Goal: Task Accomplishment & Management: Manage account settings

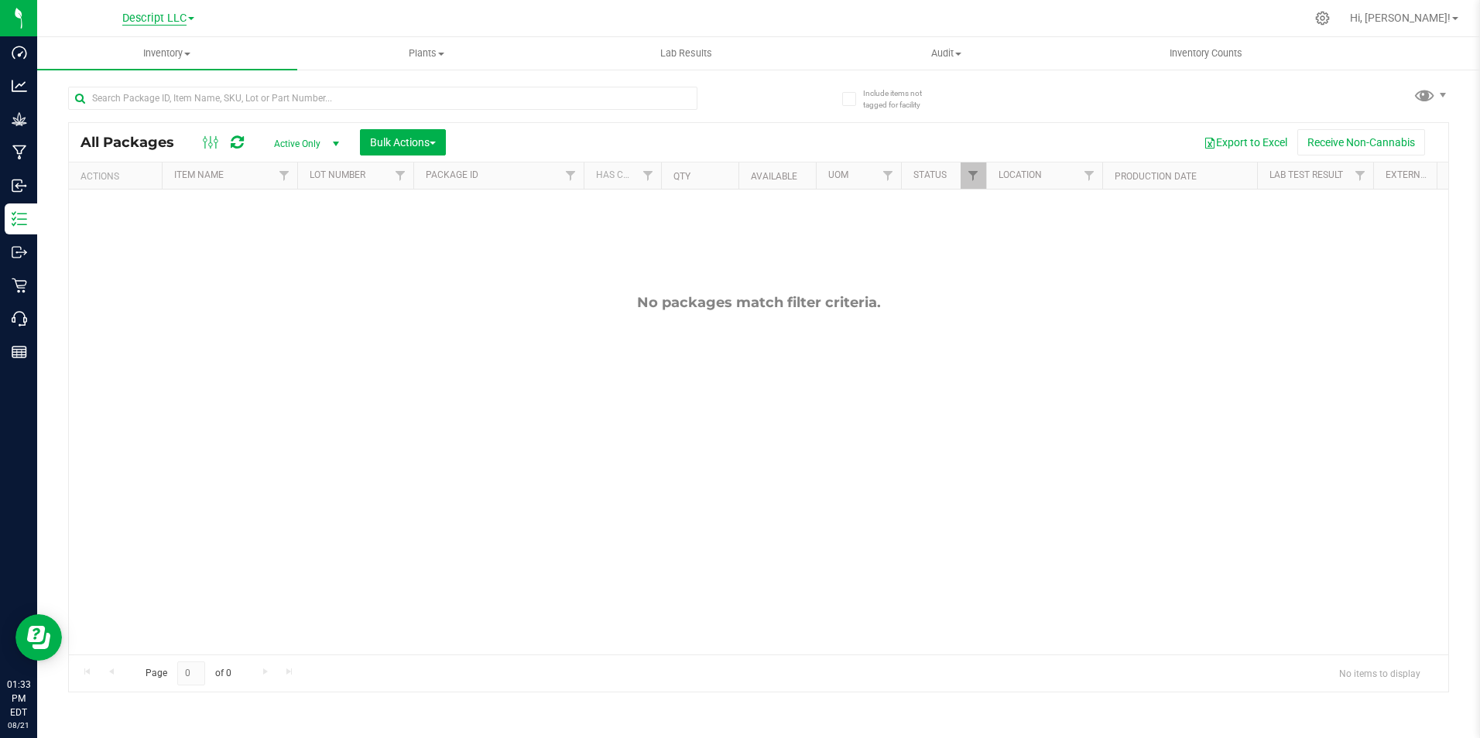
click at [177, 22] on span "Descript LLC" at bounding box center [154, 19] width 64 height 14
click at [185, 77] on link "Green [PERSON_NAME] Venture LLC. License#:OCM-PROC-24-000089" at bounding box center [158, 75] width 226 height 21
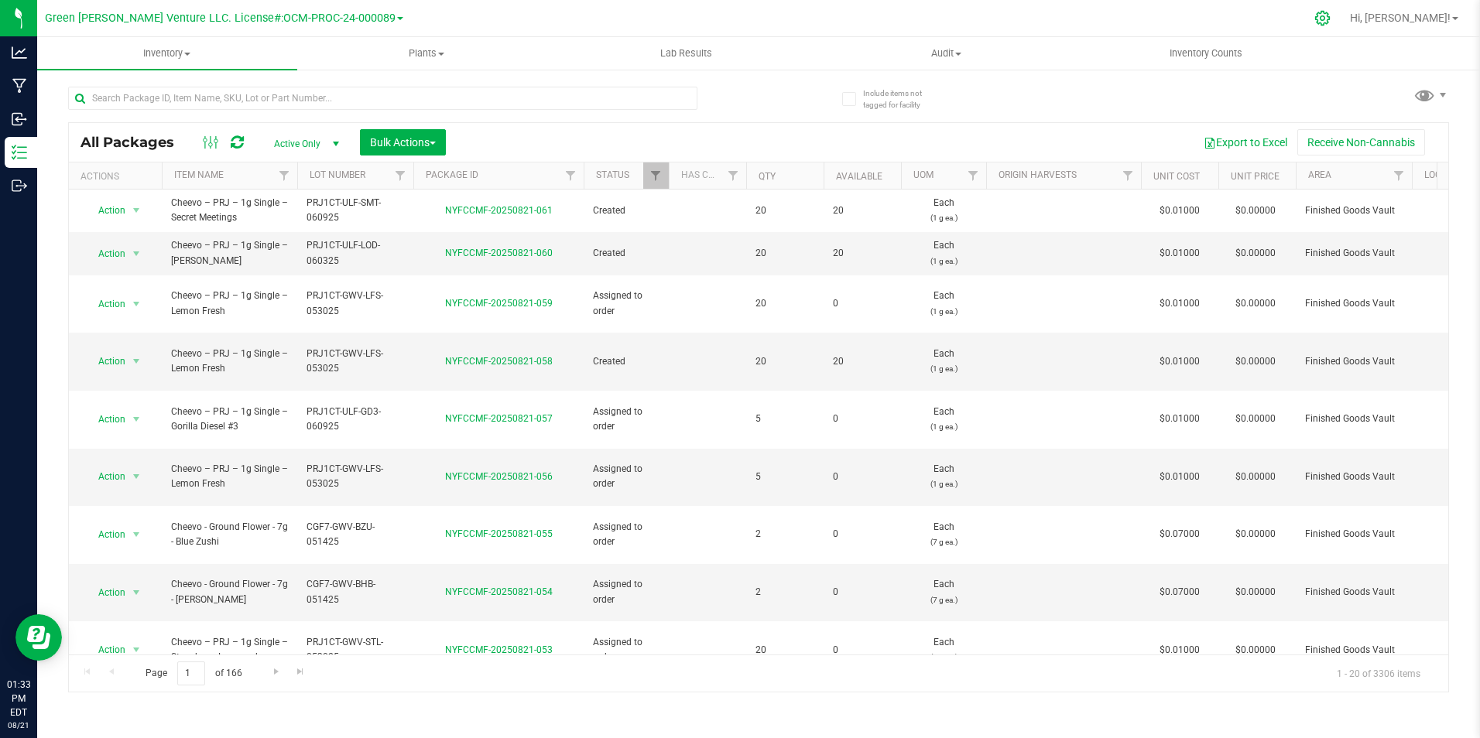
click at [1330, 16] on icon at bounding box center [1322, 18] width 15 height 15
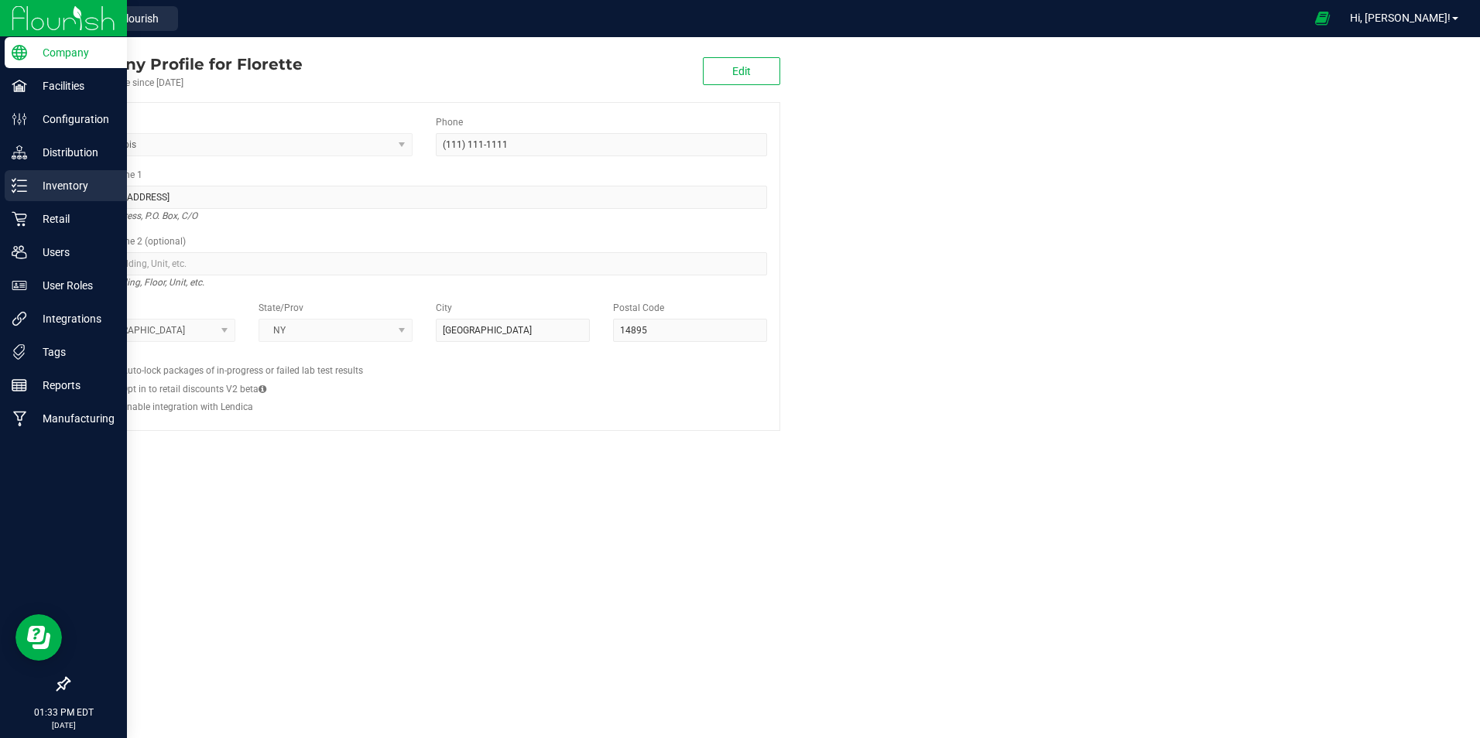
click at [20, 180] on line at bounding box center [22, 180] width 9 height 0
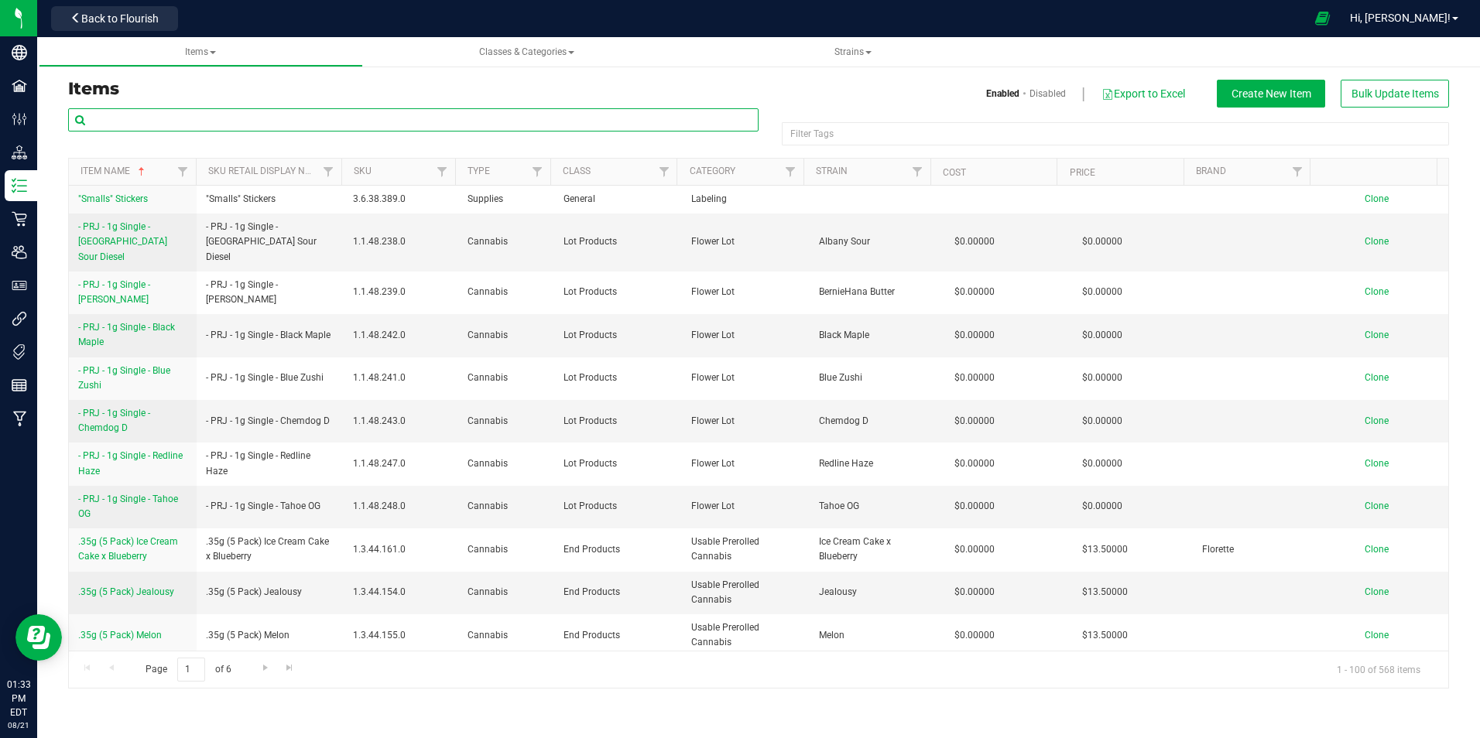
click at [475, 125] on input "text" at bounding box center [413, 119] width 690 height 23
type input "blue zushi"
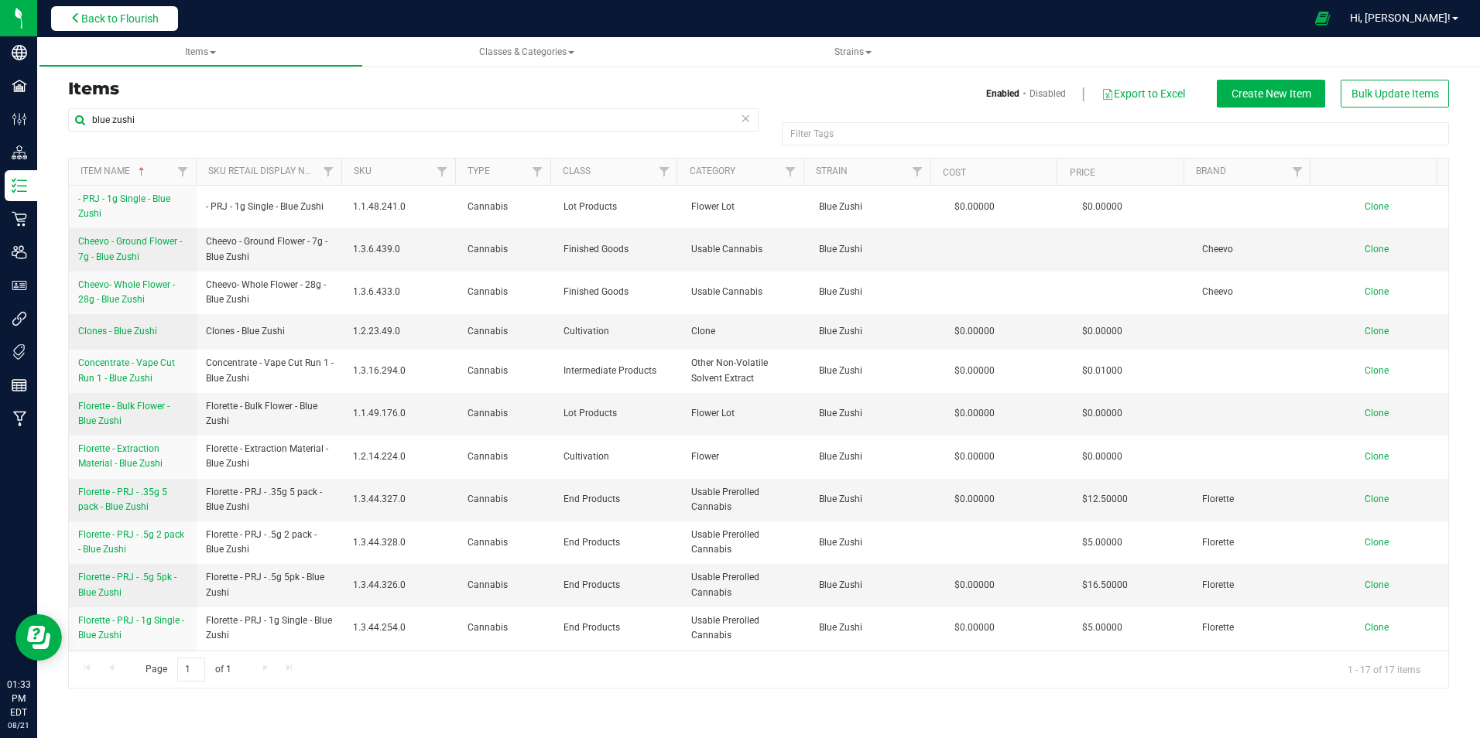
click at [156, 17] on span "Back to Flourish" at bounding box center [119, 18] width 77 height 12
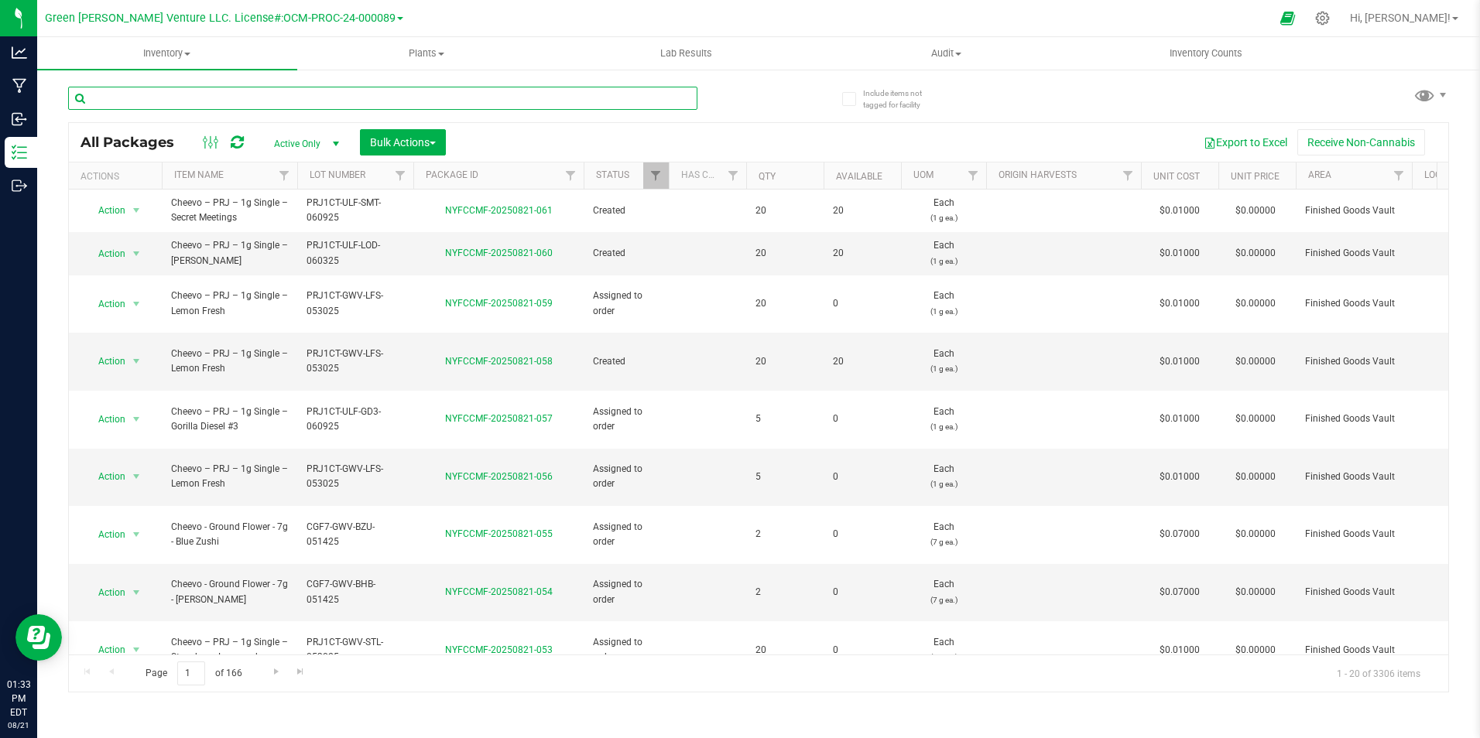
click at [222, 107] on input "text" at bounding box center [382, 98] width 629 height 23
type input "blue zushi"
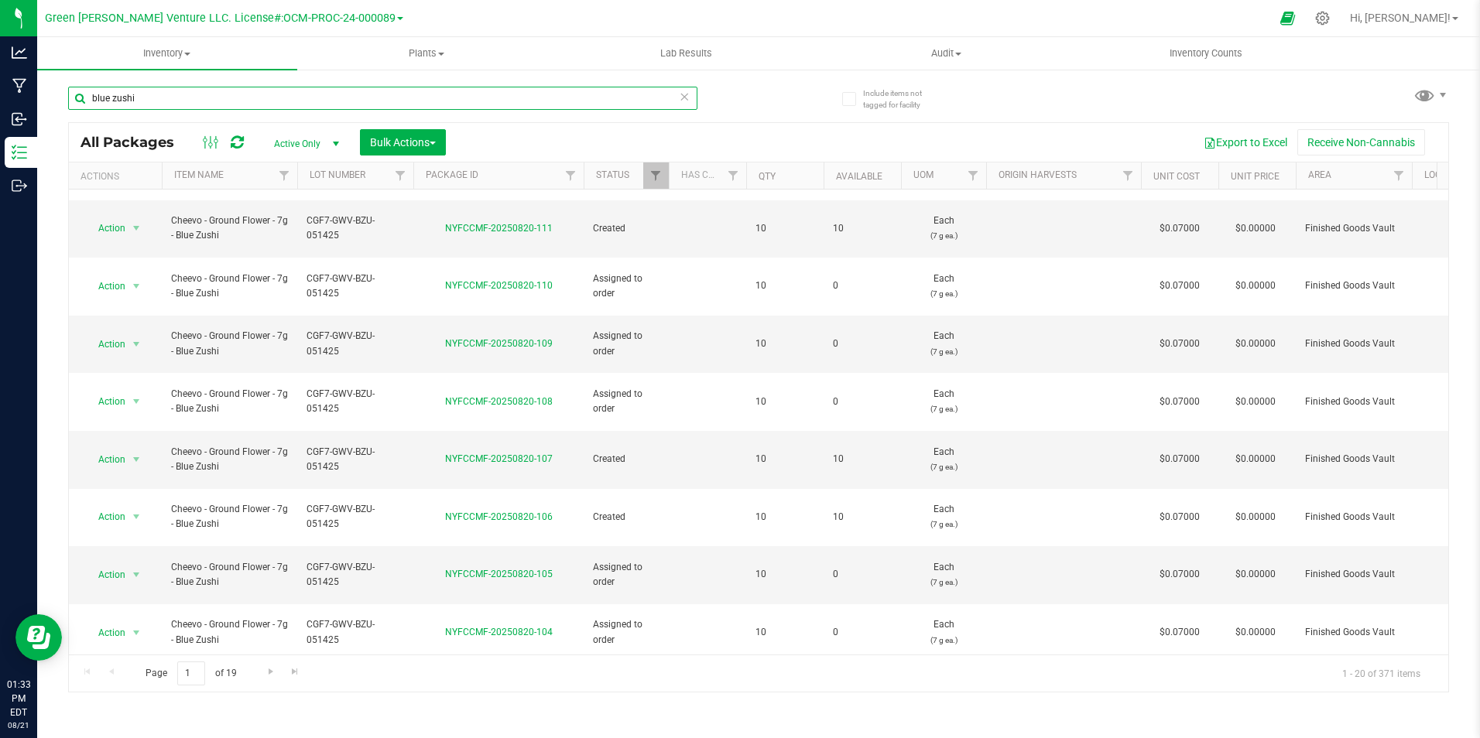
scroll to position [421, 0]
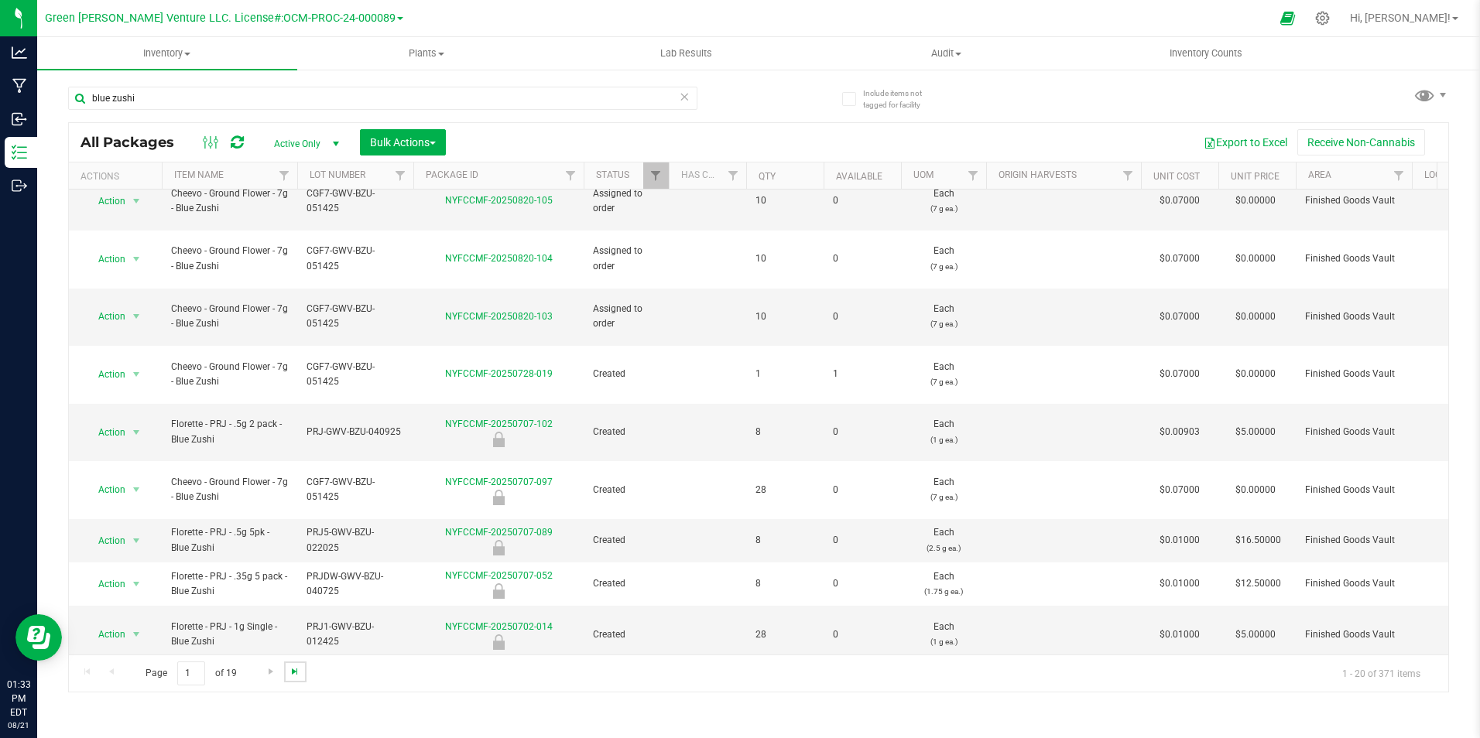
click at [300, 673] on span "Go to the last page" at bounding box center [295, 672] width 12 height 12
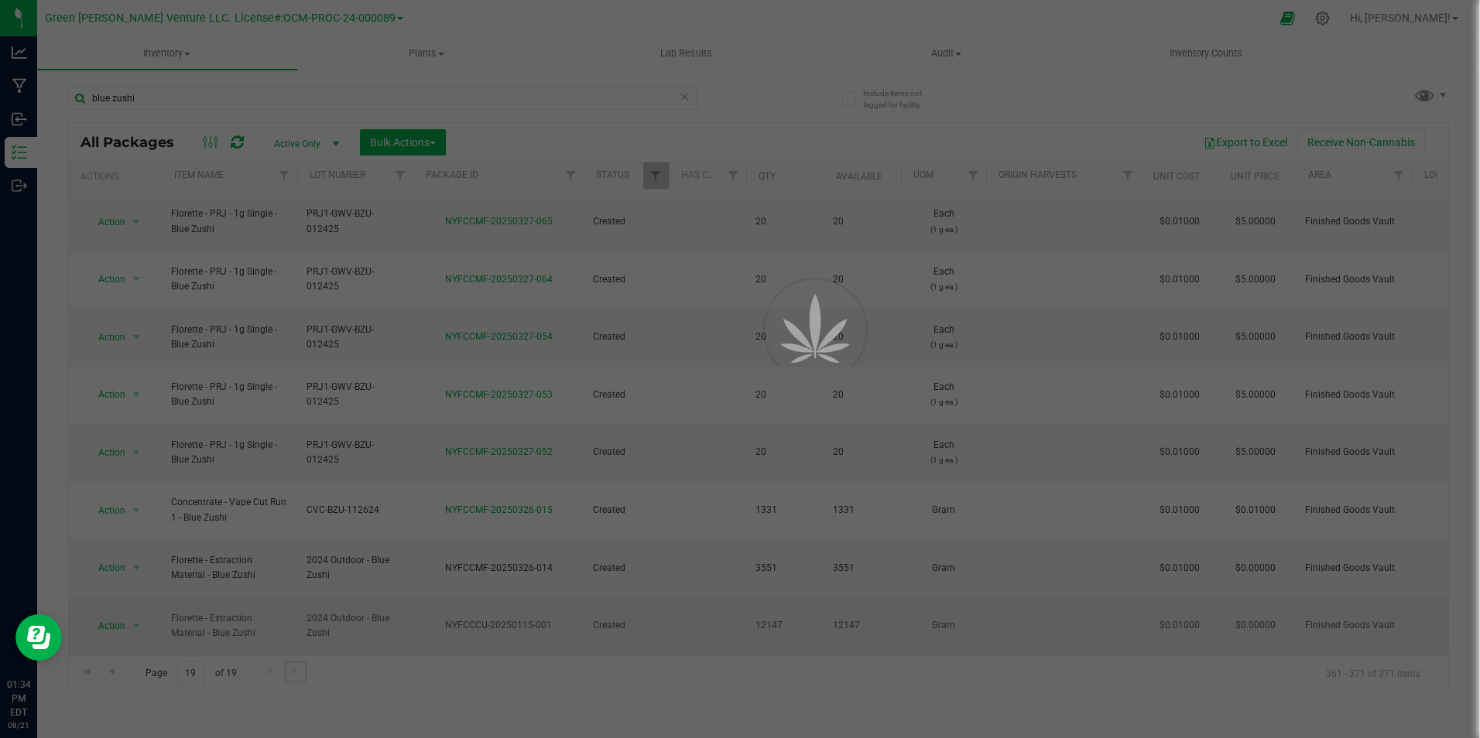
scroll to position [0, 0]
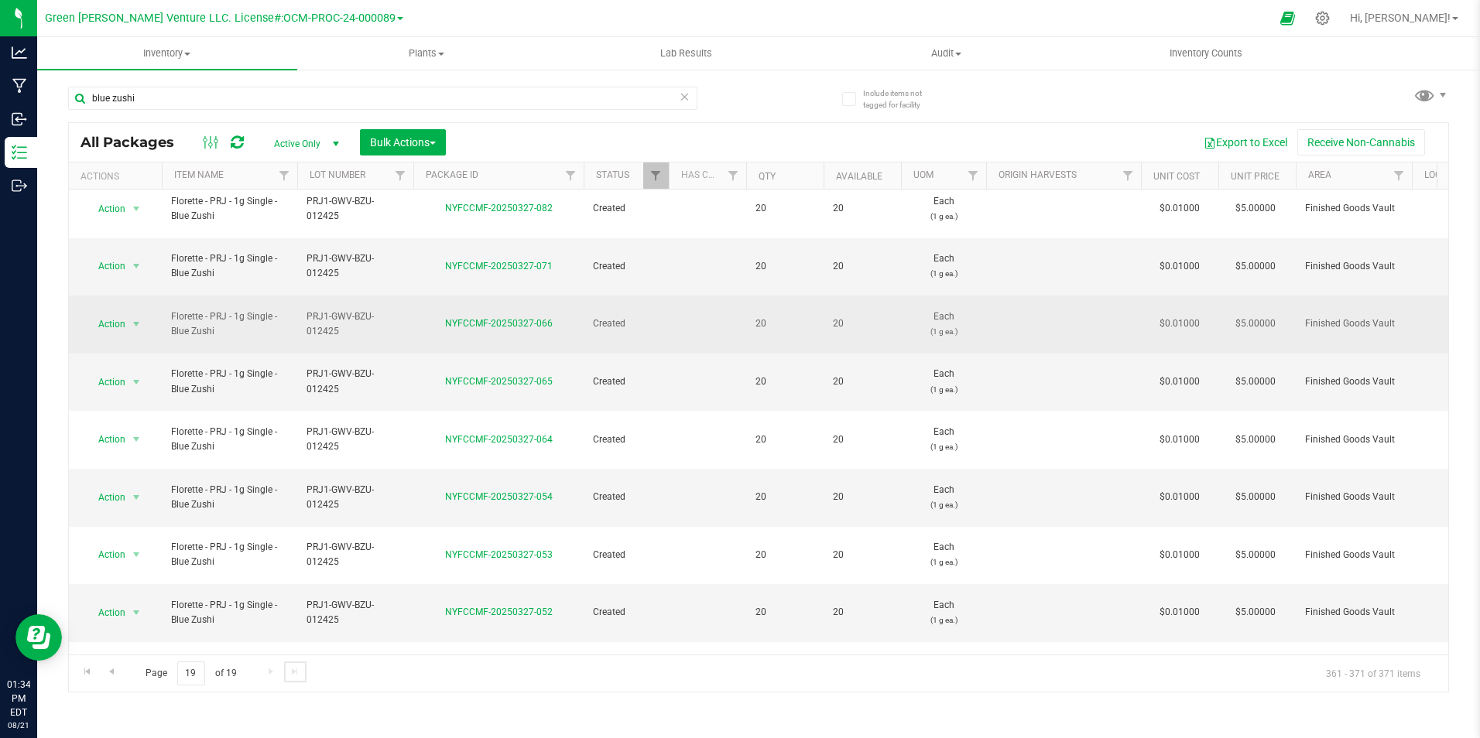
scroll to position [17, 0]
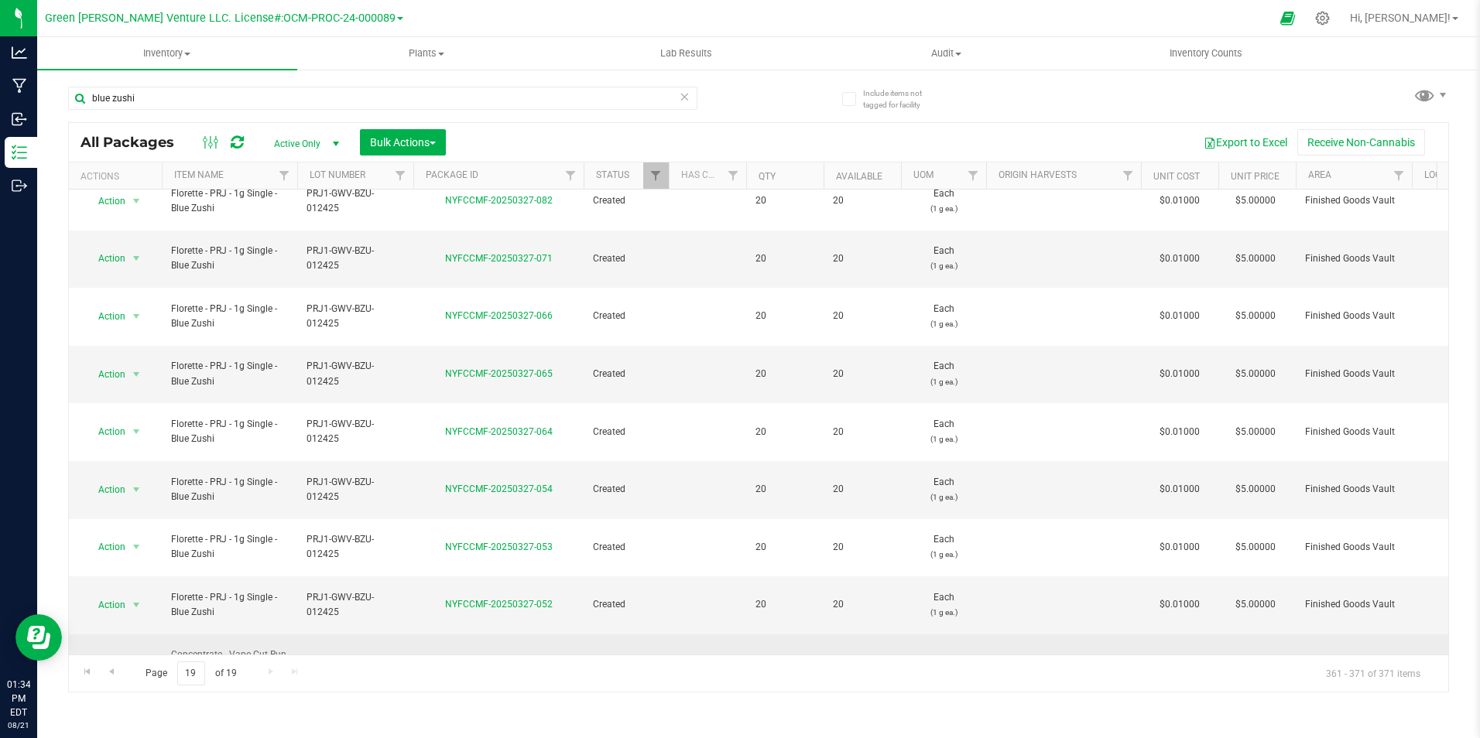
click at [132, 657] on span "select" at bounding box center [136, 663] width 12 height 12
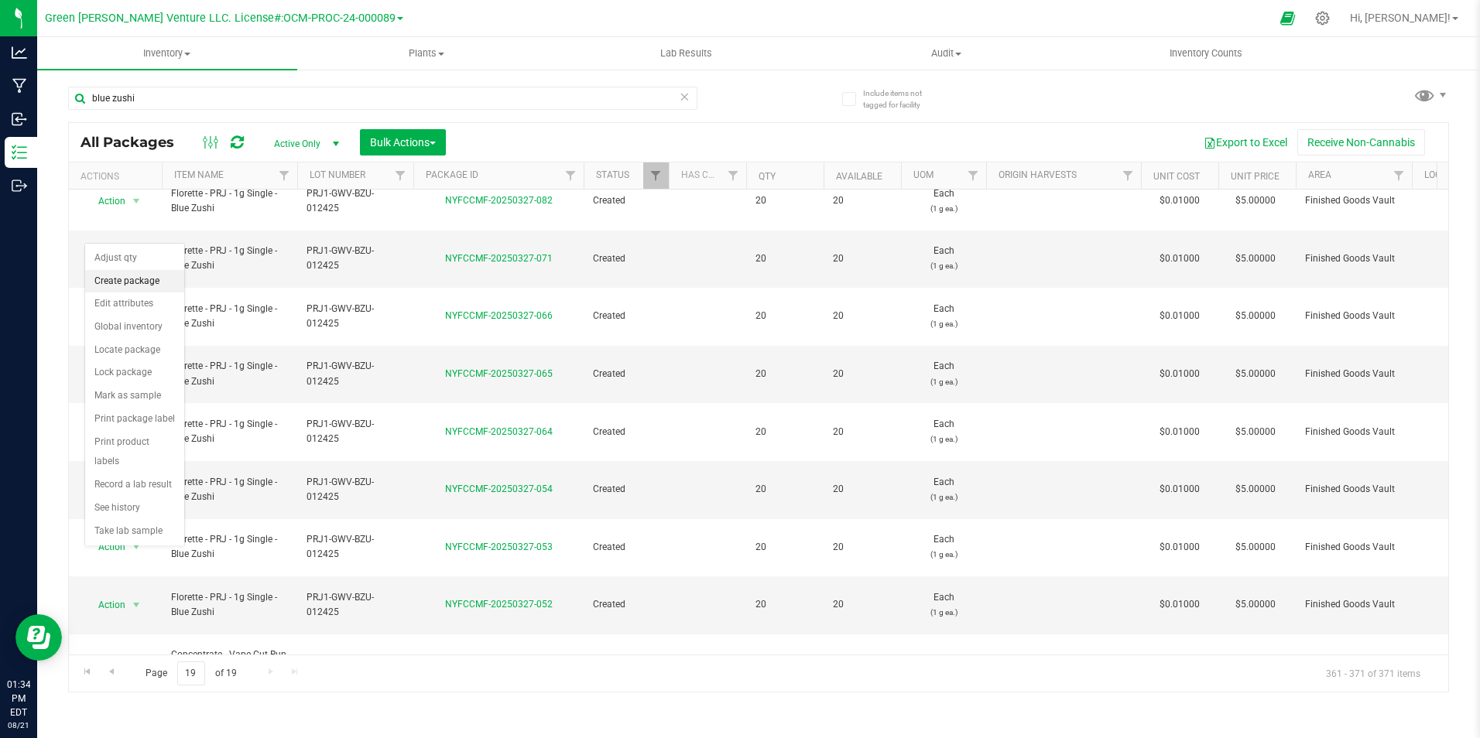
click at [142, 282] on li "Create package" at bounding box center [134, 281] width 99 height 23
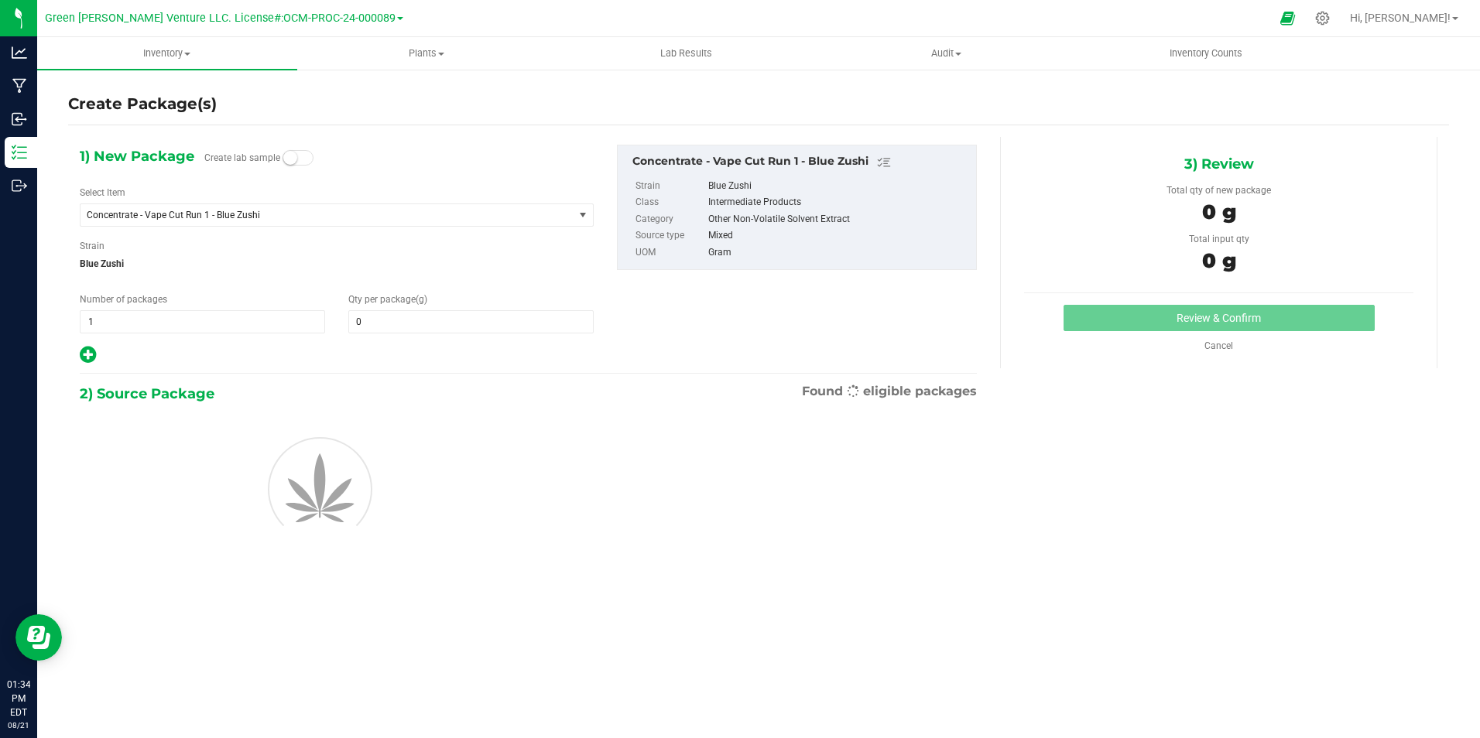
type input "0.0000"
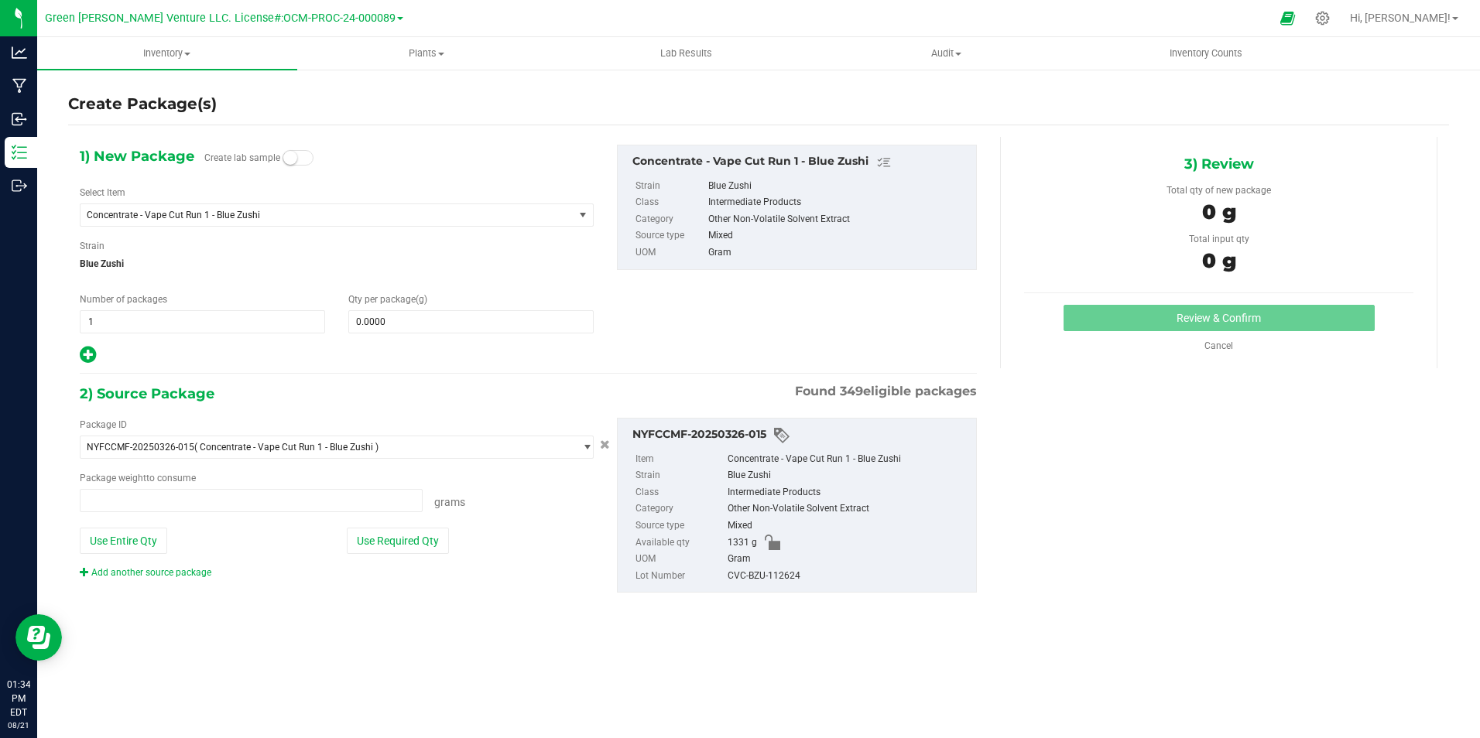
type input "0.0000 g"
click at [406, 212] on span "Concentrate - Vape Cut Run 1 - Blue Zushi" at bounding box center [317, 215] width 461 height 11
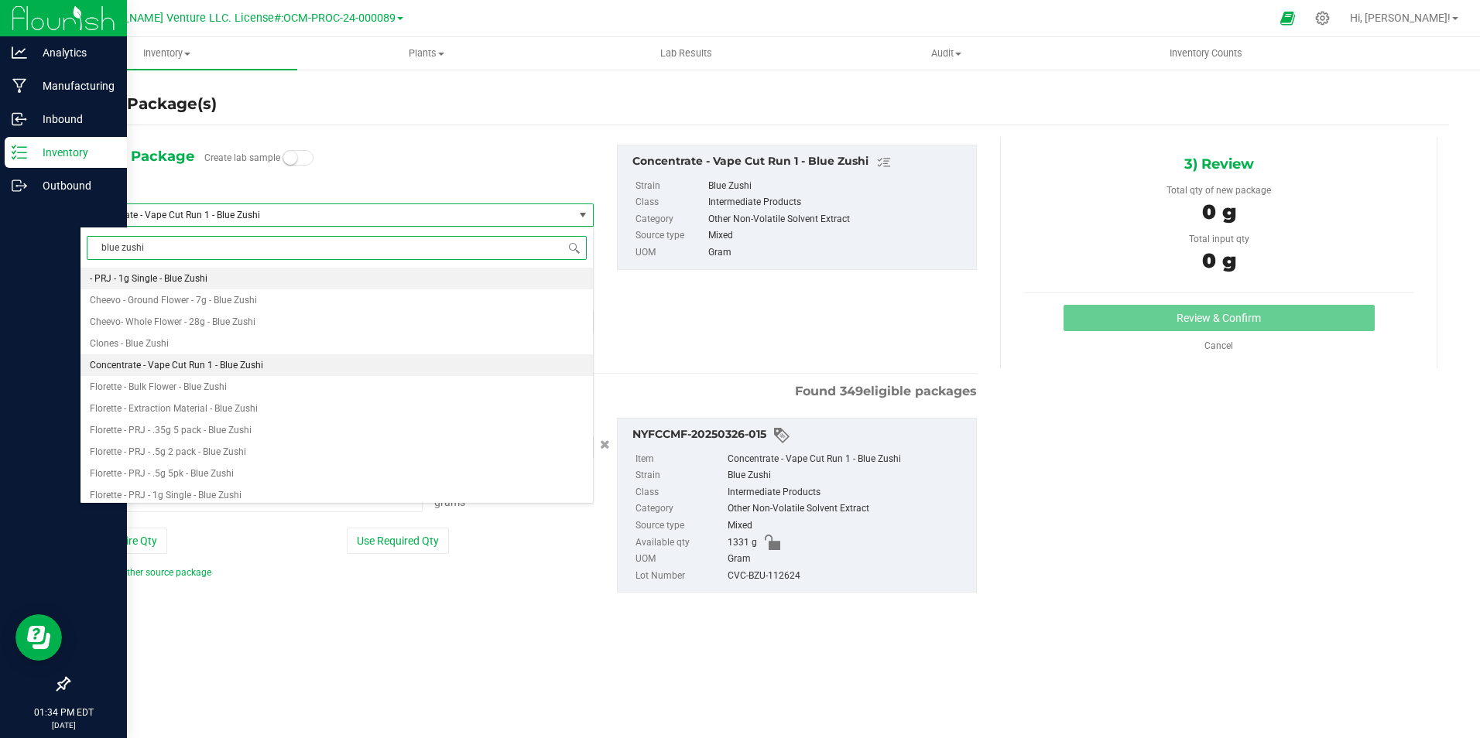
type input "blue zushi"
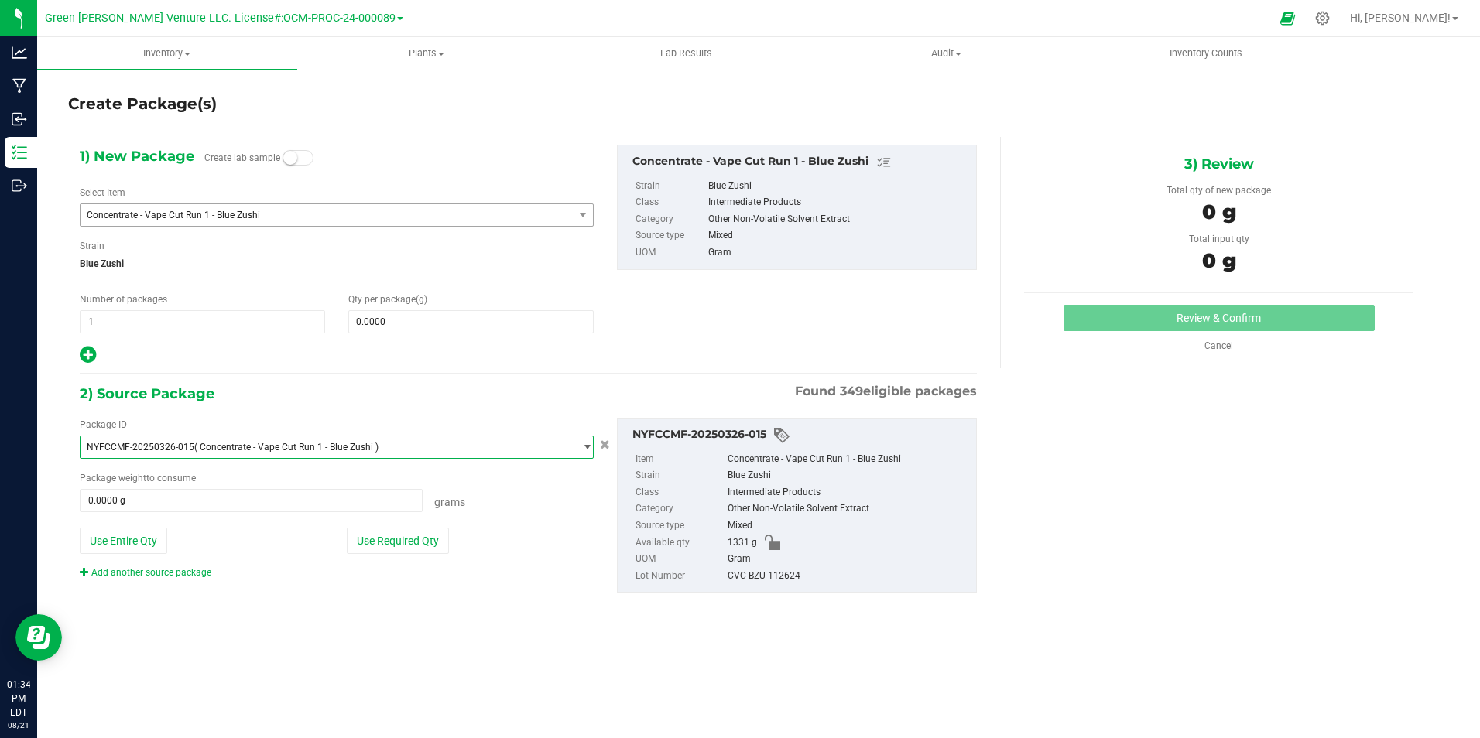
click at [355, 454] on span "NYFCCMF-20250326-015 ( Concentrate - Vape Cut Run 1 - Blue Zushi )" at bounding box center [327, 448] width 493 height 22
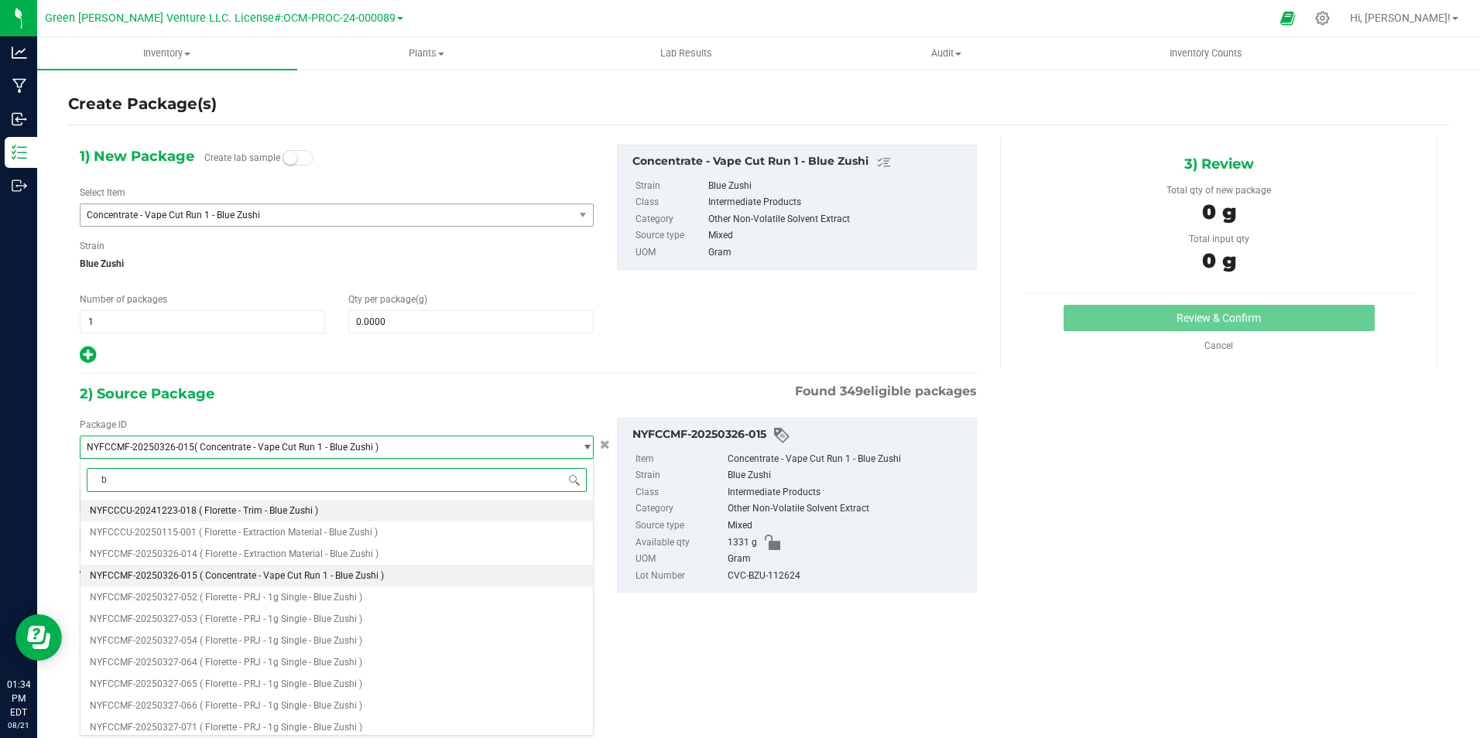
type input "b"
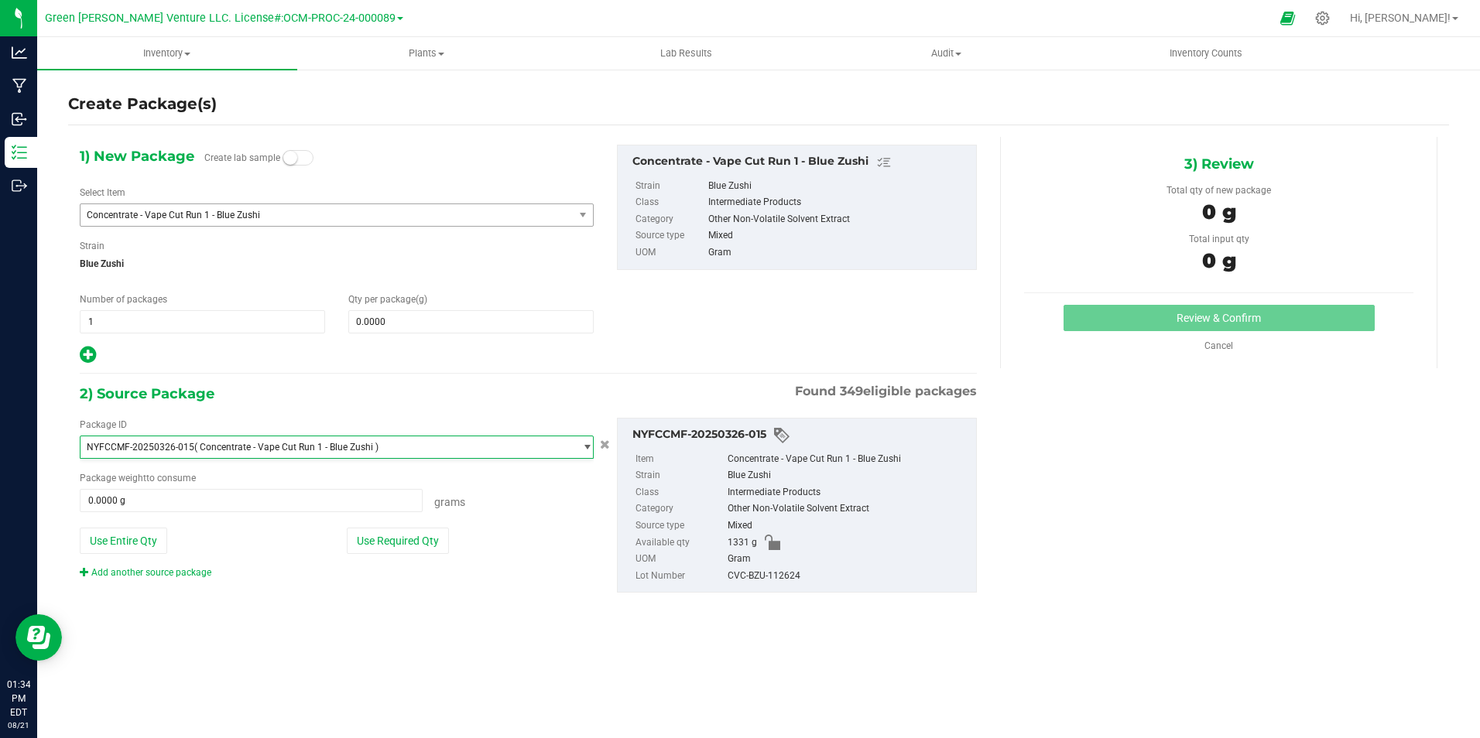
click at [464, 364] on div at bounding box center [337, 355] width 514 height 20
click at [338, 214] on span "Concentrate - Vape Cut Run 1 - Blue Zushi" at bounding box center [317, 215] width 461 height 11
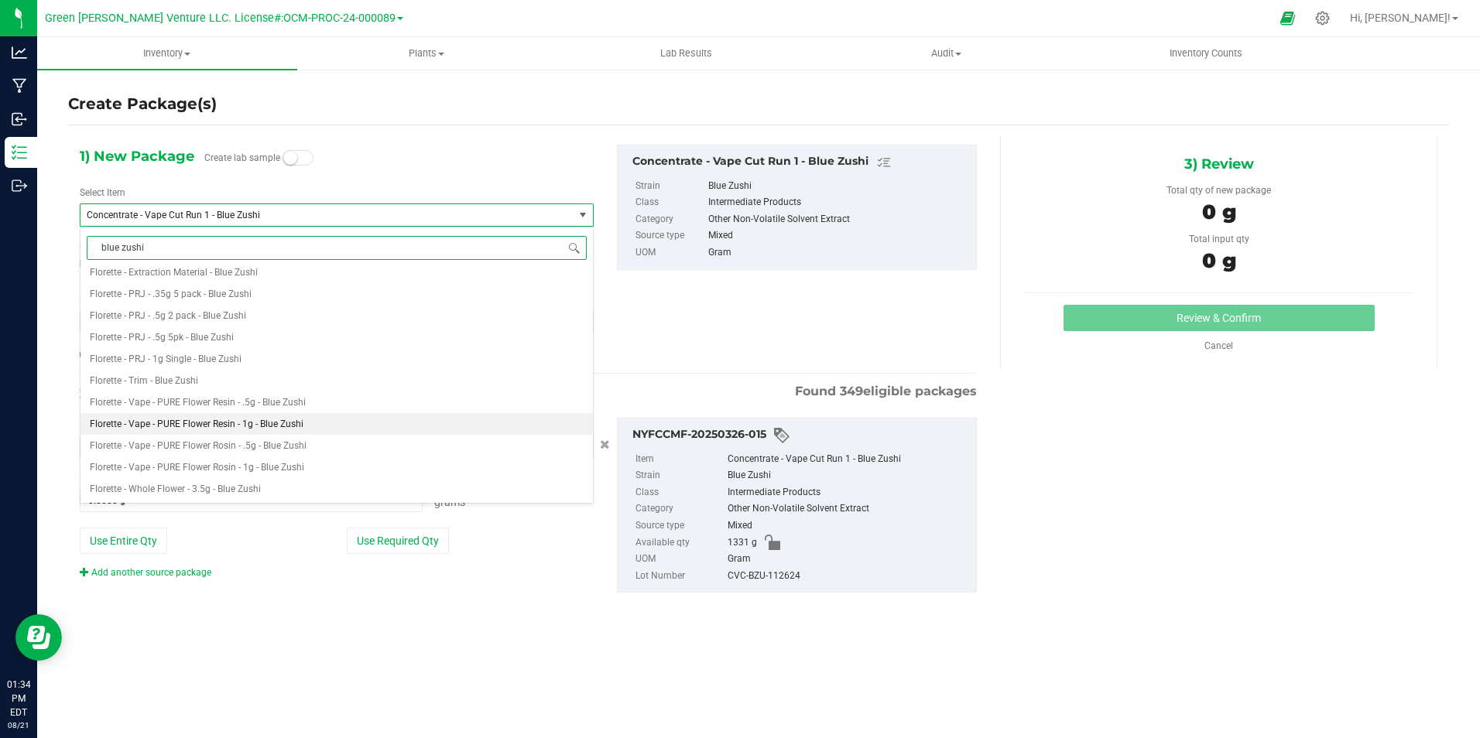
click at [344, 423] on li "Florette - Vape - PURE Flower Resin - 1g - Blue Zushi" at bounding box center [337, 424] width 512 height 22
type input "0"
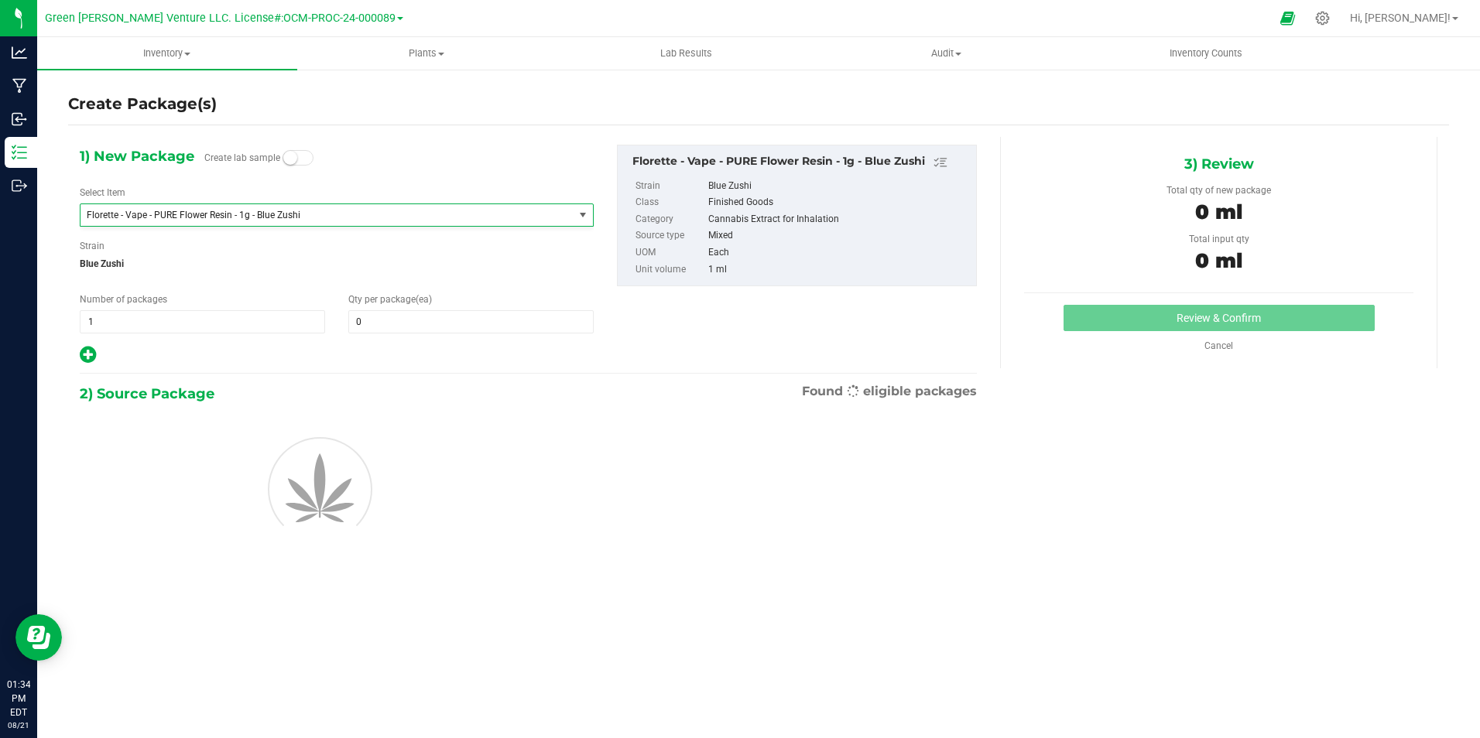
scroll to position [7304, 0]
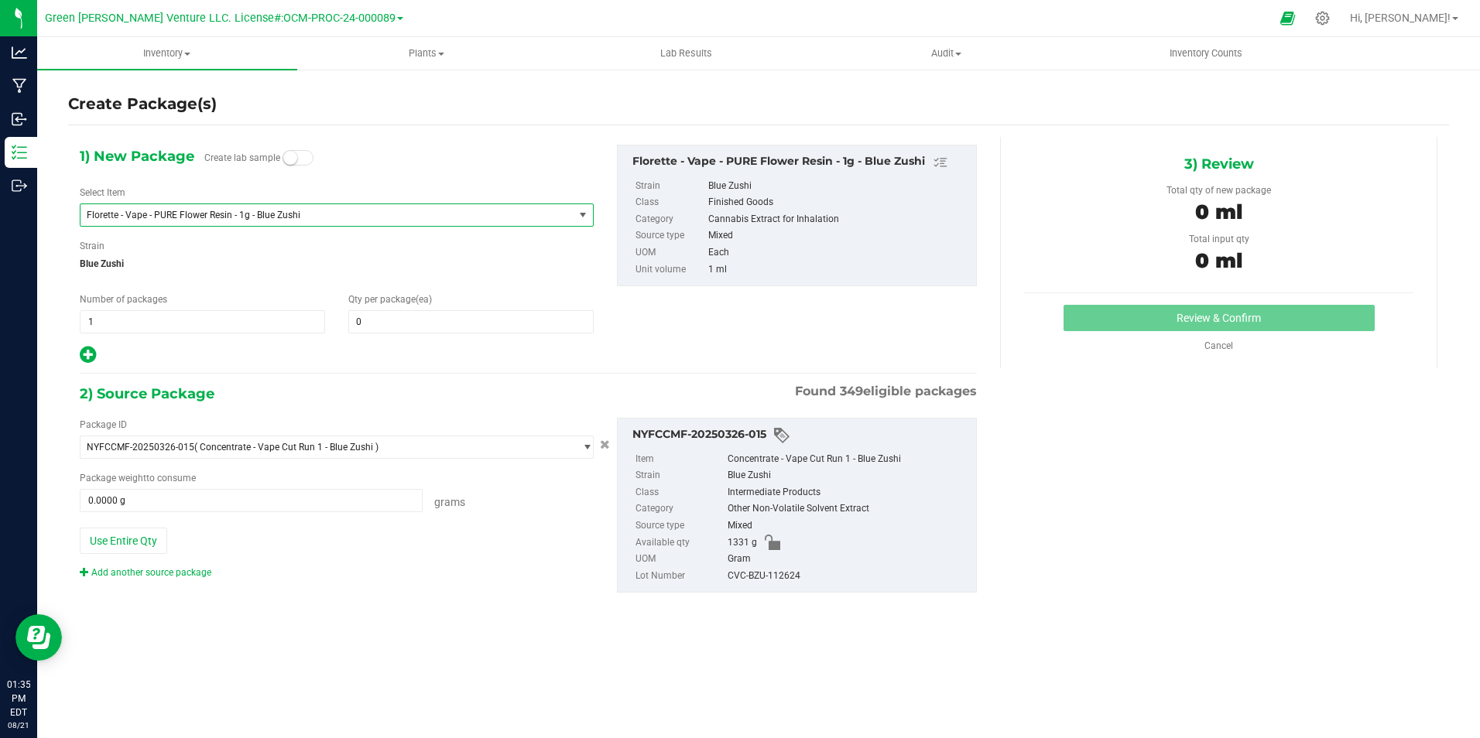
click at [434, 208] on span "Florette - Vape - PURE Flower Resin - 1g - Blue Zushi" at bounding box center [327, 215] width 493 height 22
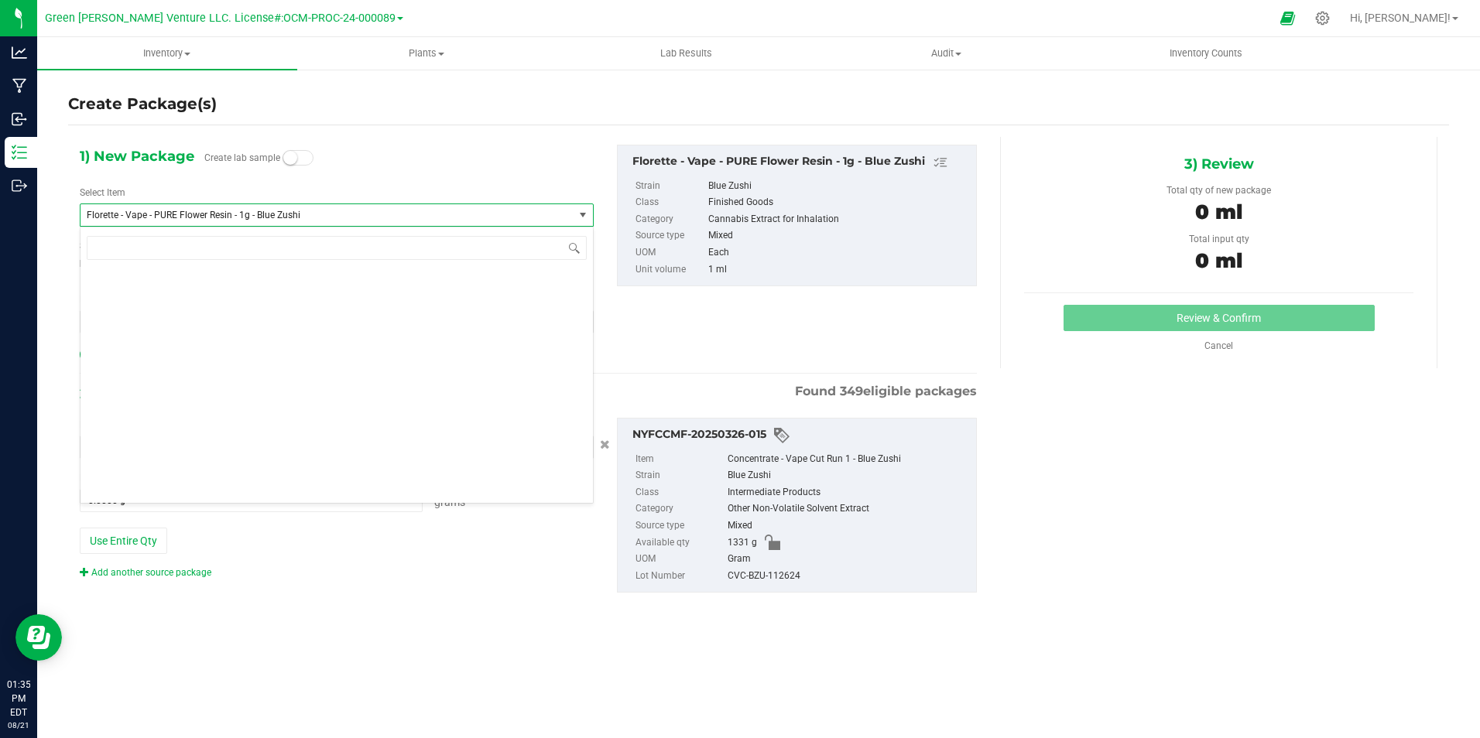
click at [691, 325] on div "1) New Package Create lab sample Select Item Florette - Vape - PURE Flower Resi…" at bounding box center [528, 255] width 920 height 221
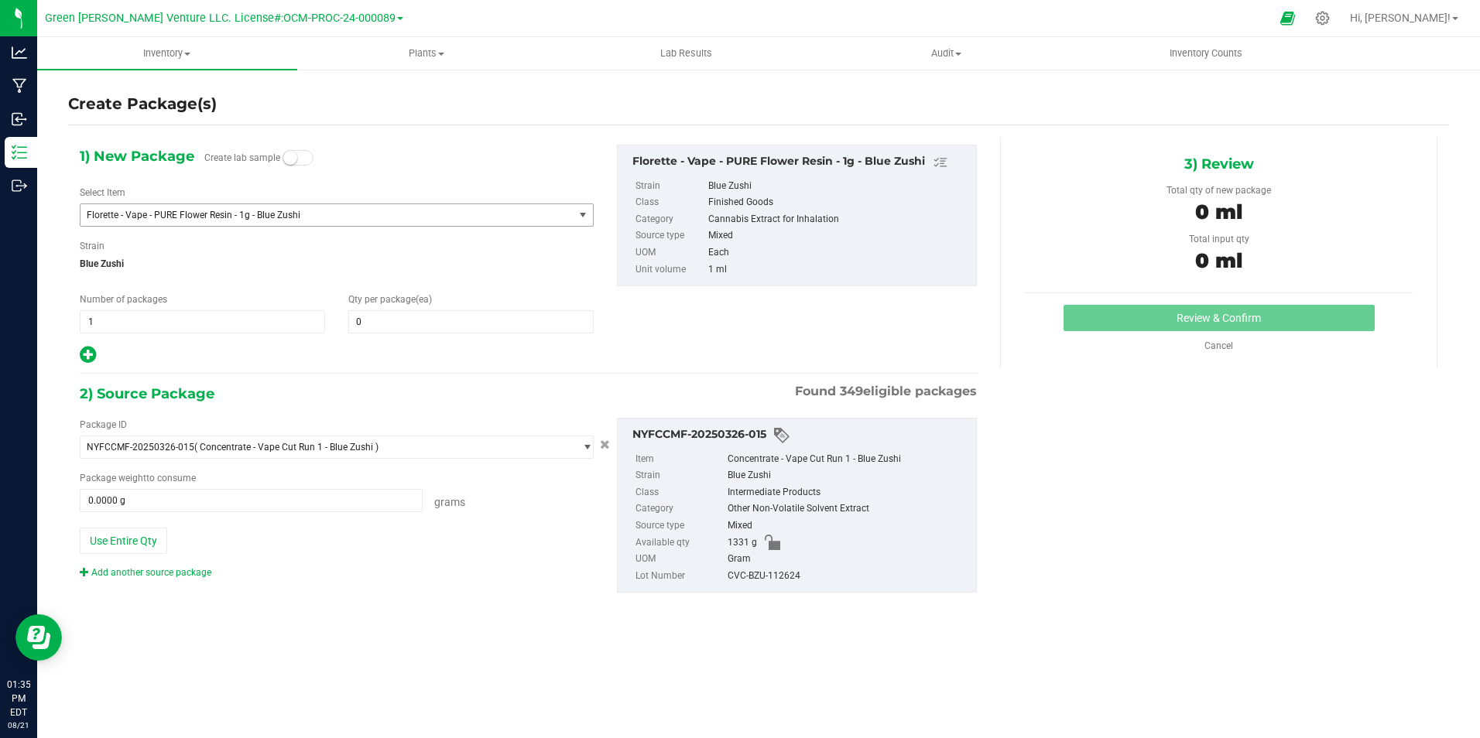
click at [370, 217] on span "Florette - Vape - PURE Flower Resin - 1g - Blue Zushi" at bounding box center [317, 215] width 461 height 11
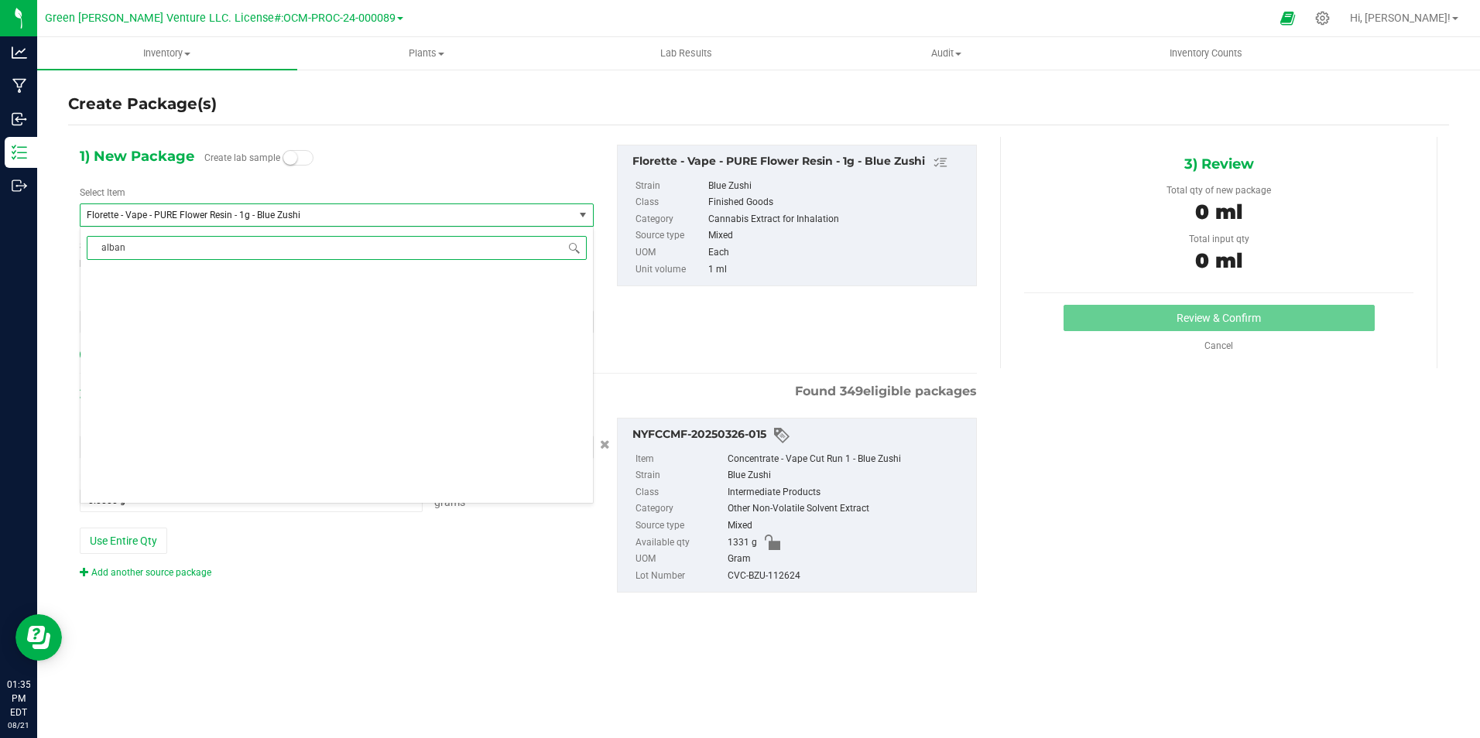
type input "[GEOGRAPHIC_DATA]"
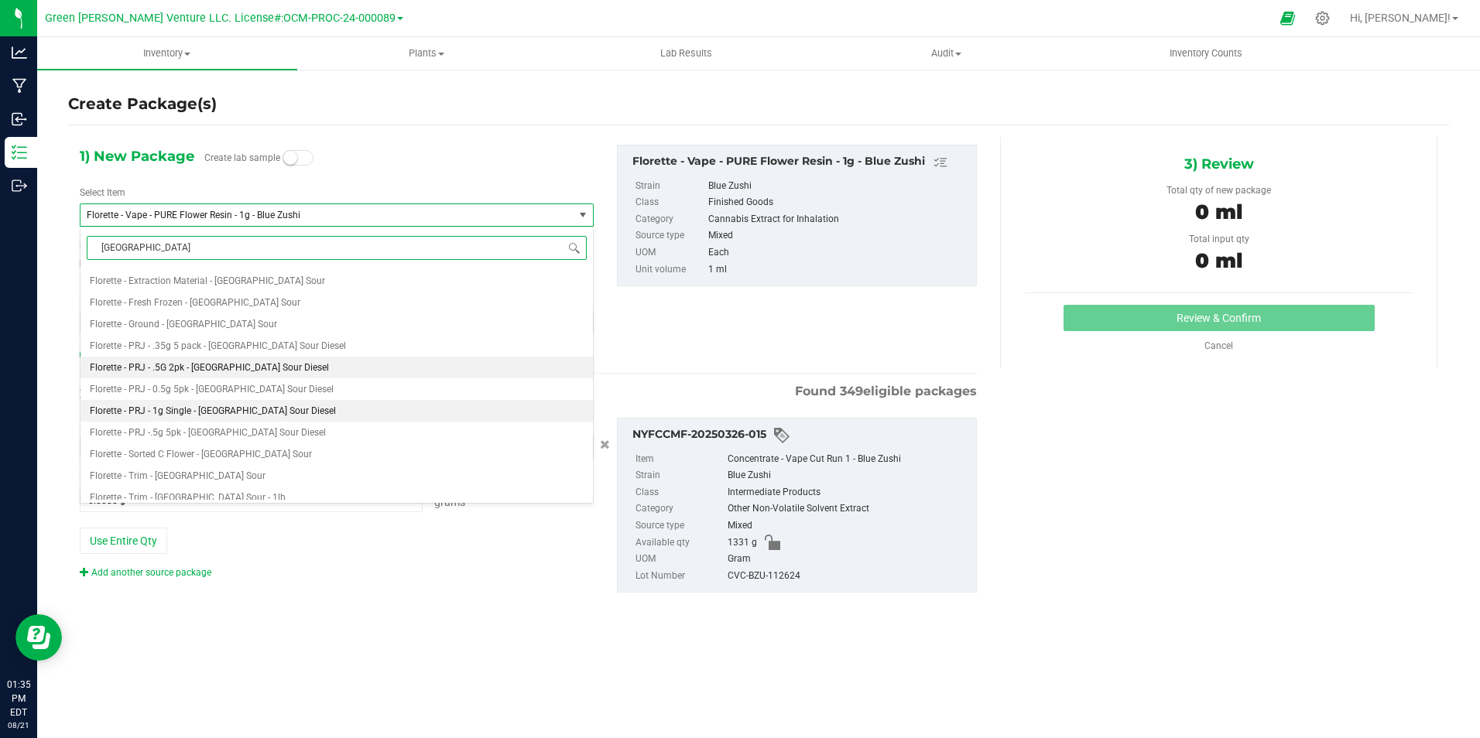
scroll to position [266, 0]
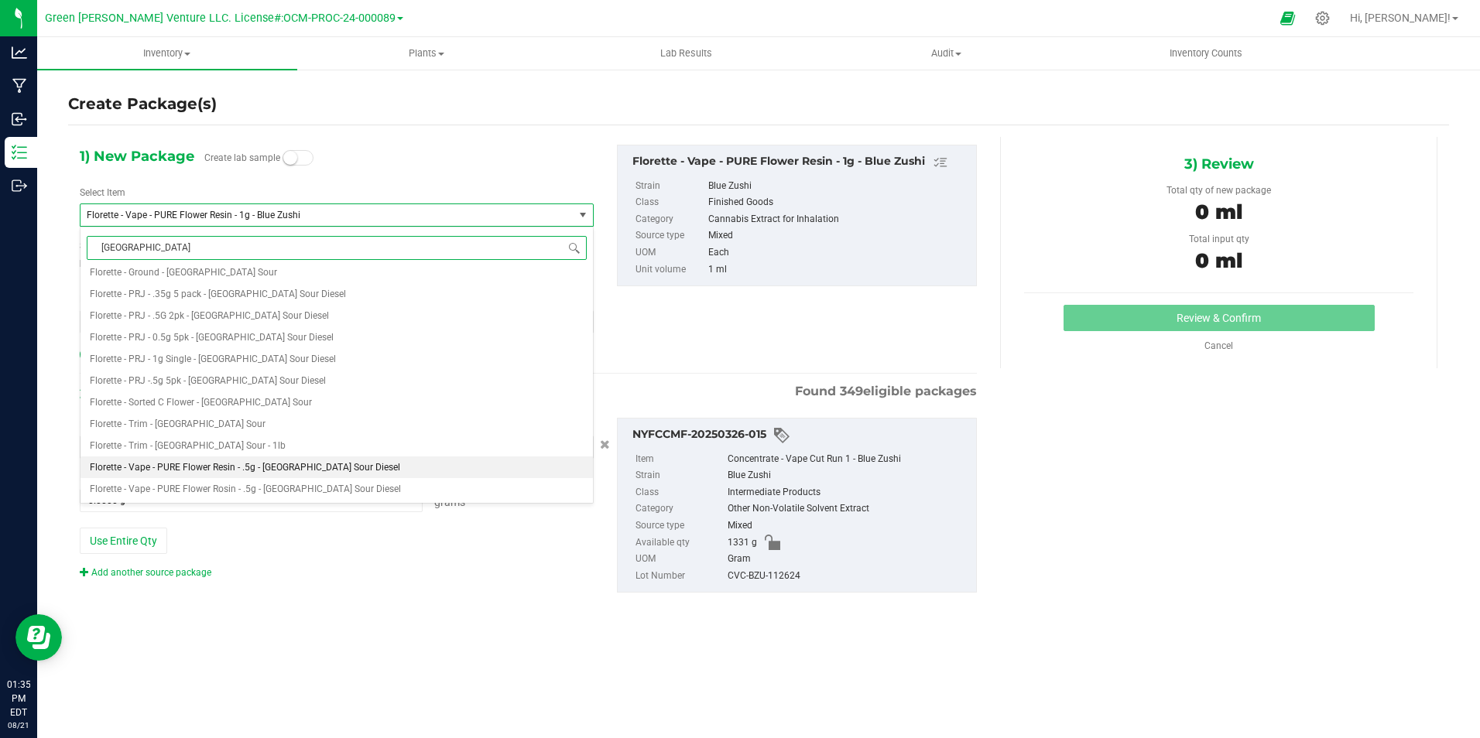
click at [335, 468] on span "Florette - Vape - PURE Flower Resin - .5g - [GEOGRAPHIC_DATA] Sour Diesel" at bounding box center [245, 467] width 310 height 11
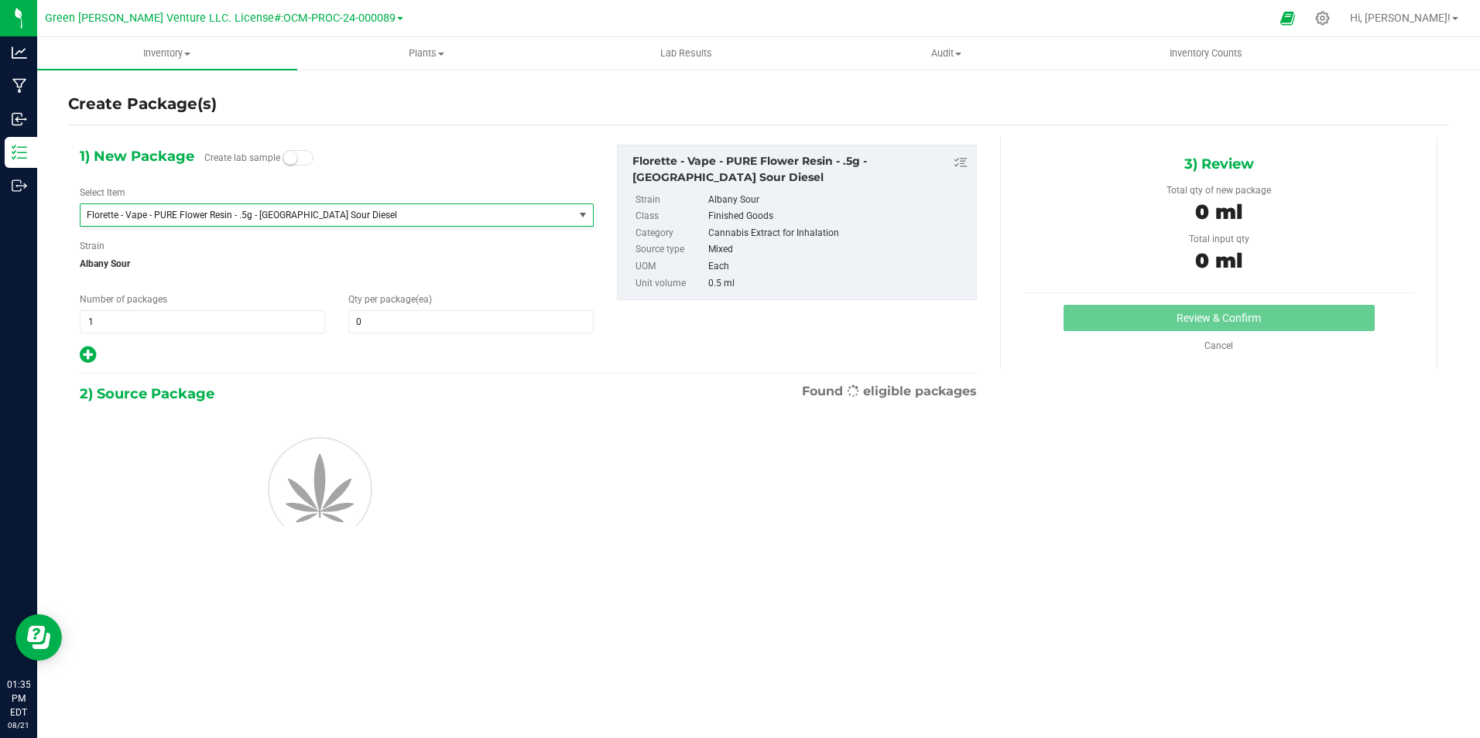
type input "0"
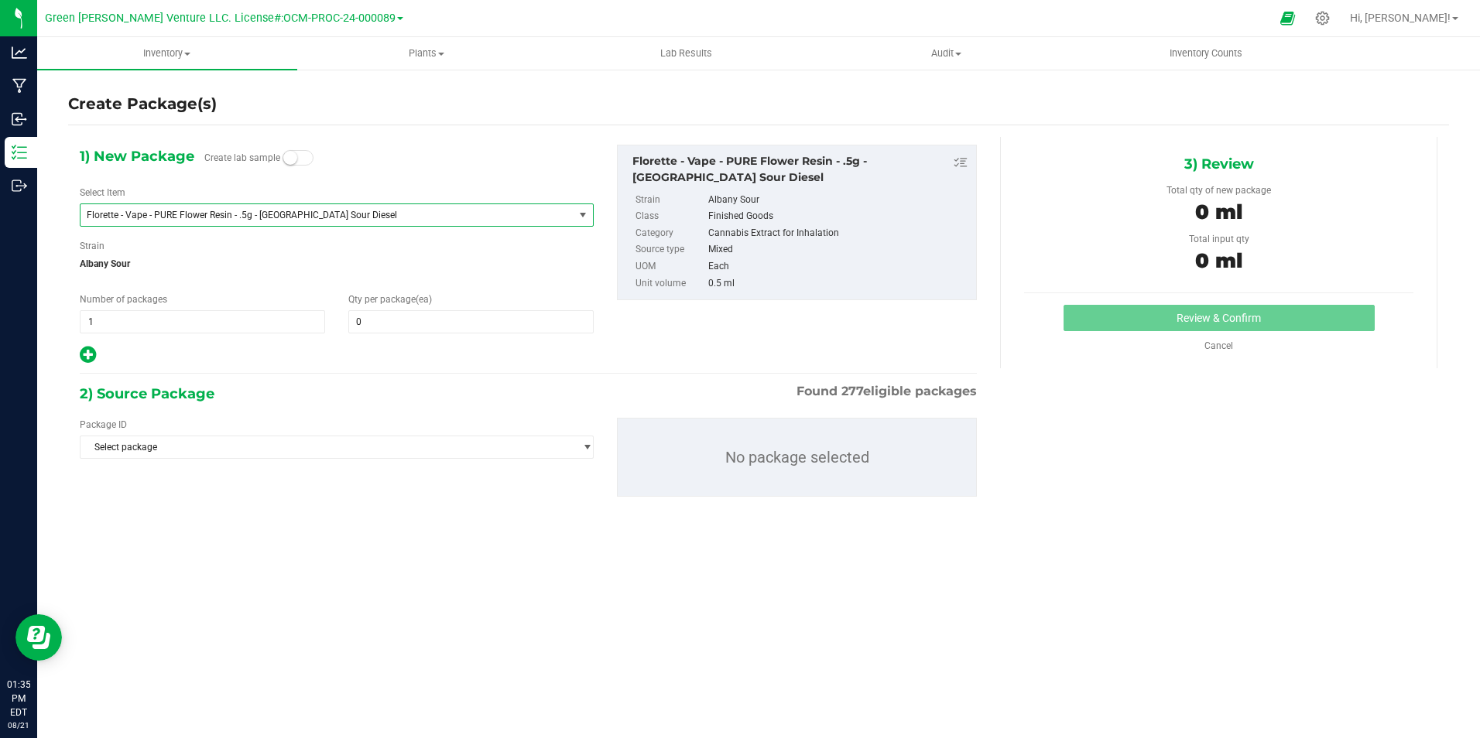
click at [455, 217] on span "Florette - Vape - PURE Flower Resin - .5g - [GEOGRAPHIC_DATA] Sour Diesel" at bounding box center [317, 215] width 461 height 11
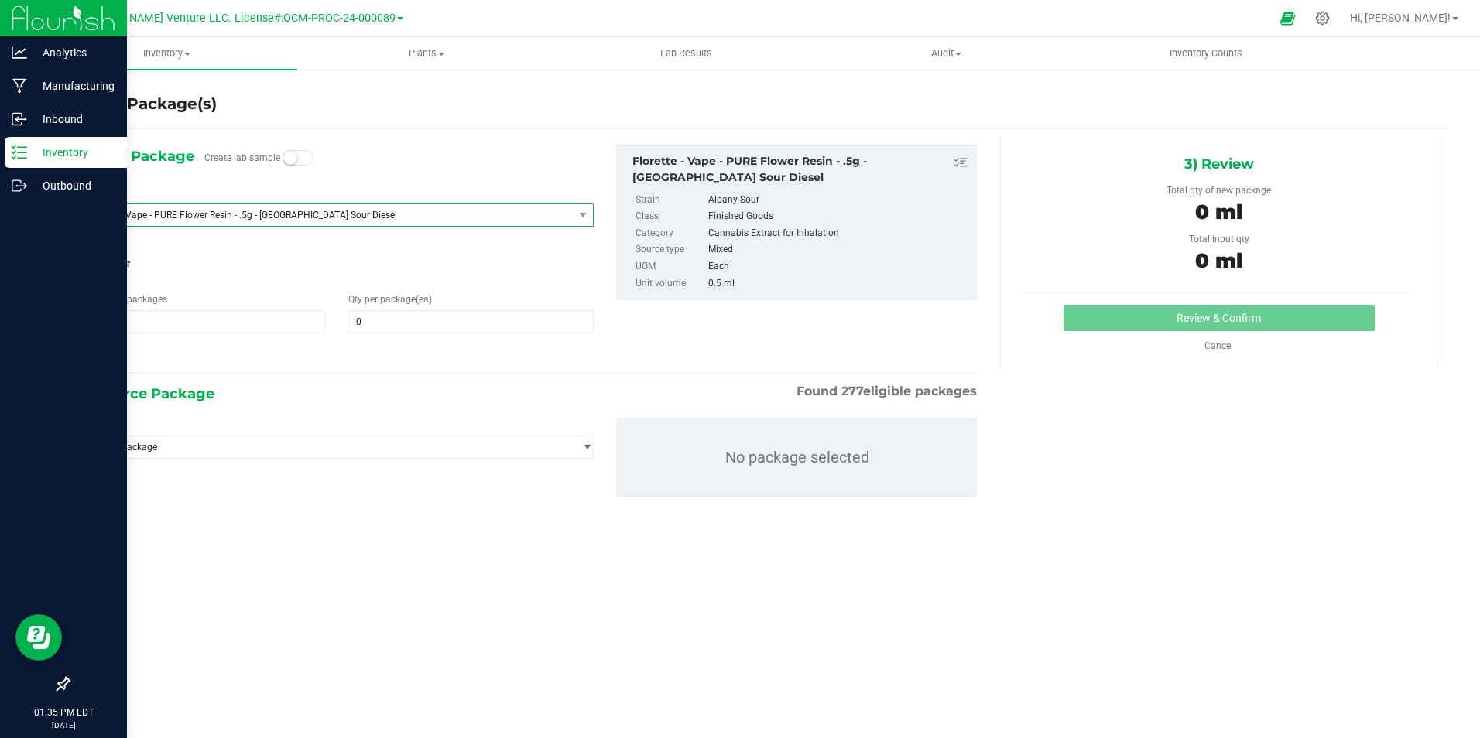
click at [27, 146] on p "Inventory" at bounding box center [73, 152] width 93 height 19
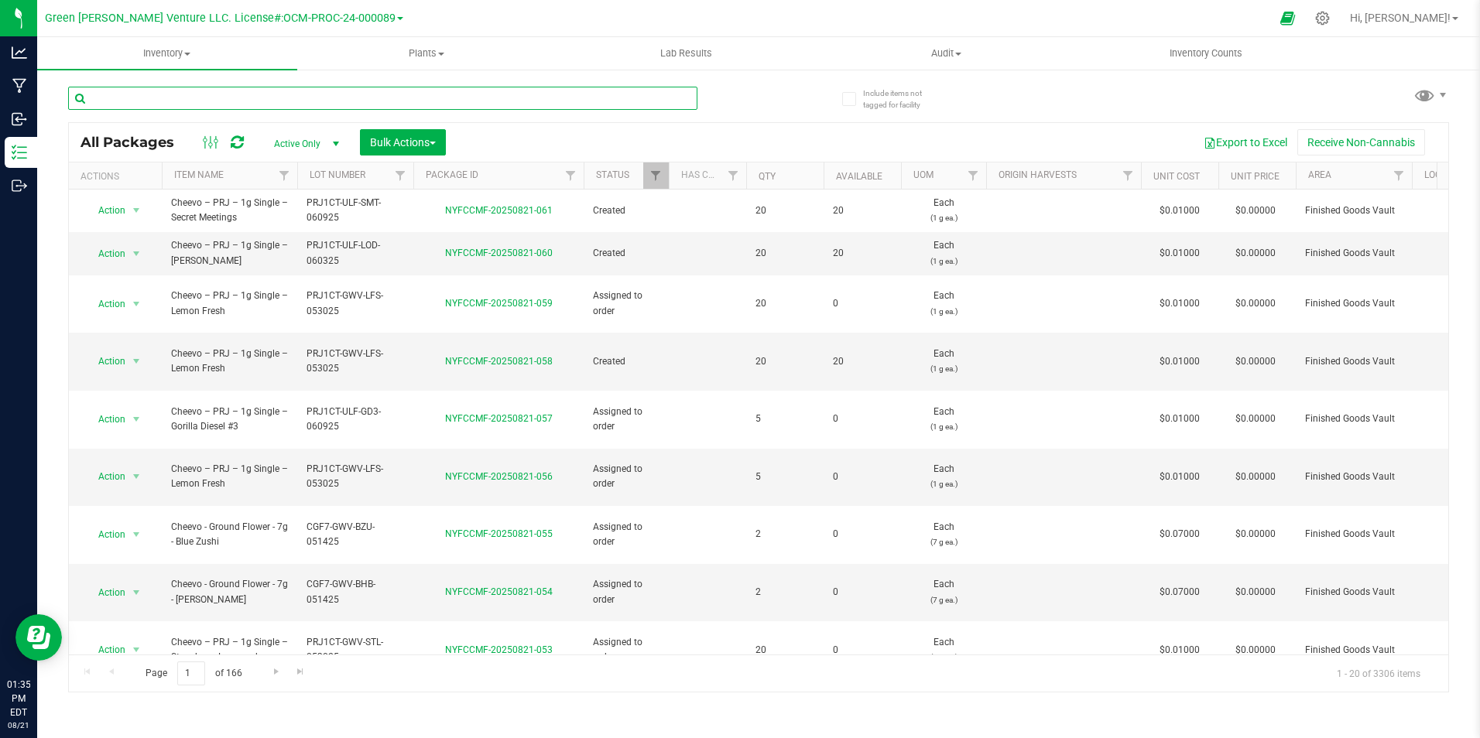
click at [357, 89] on input "text" at bounding box center [382, 98] width 629 height 23
type input "blue zushi"
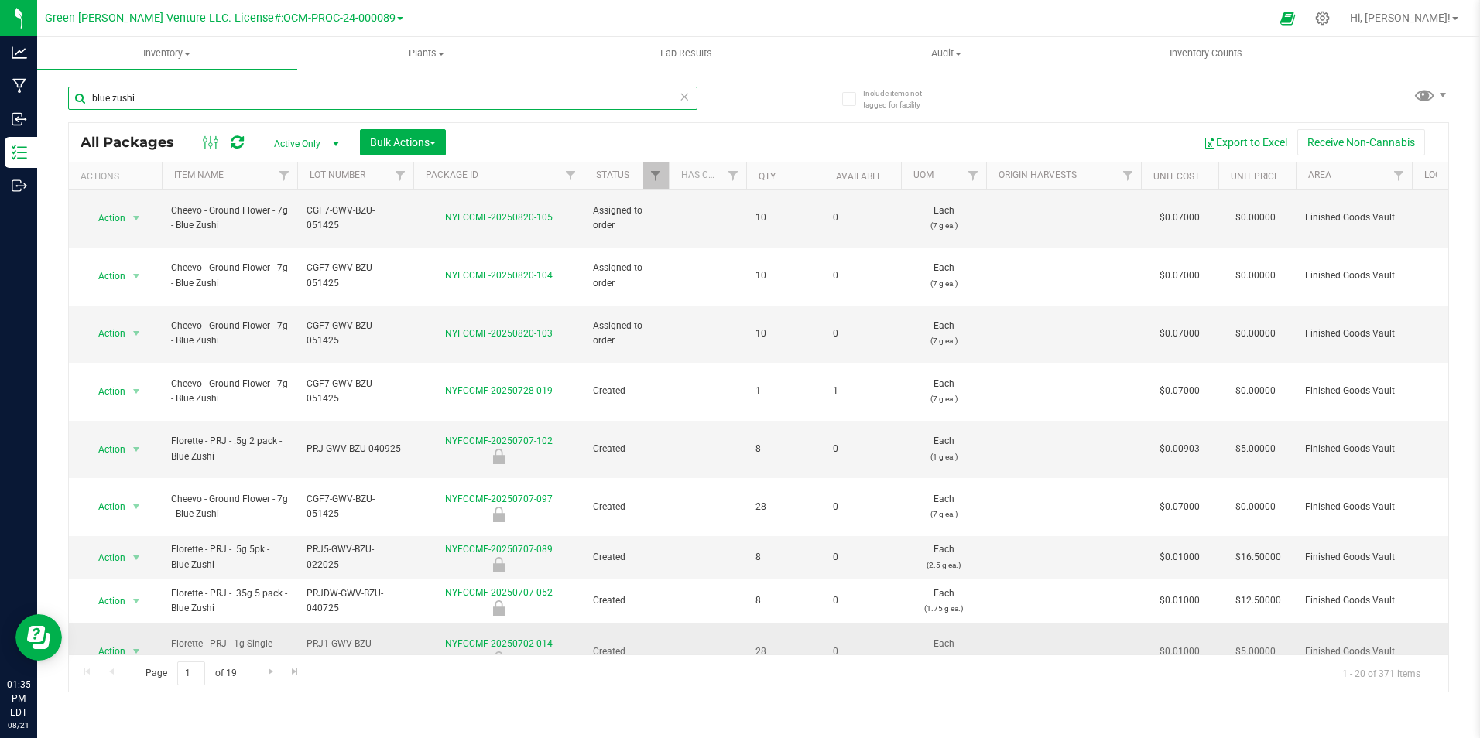
scroll to position [421, 0]
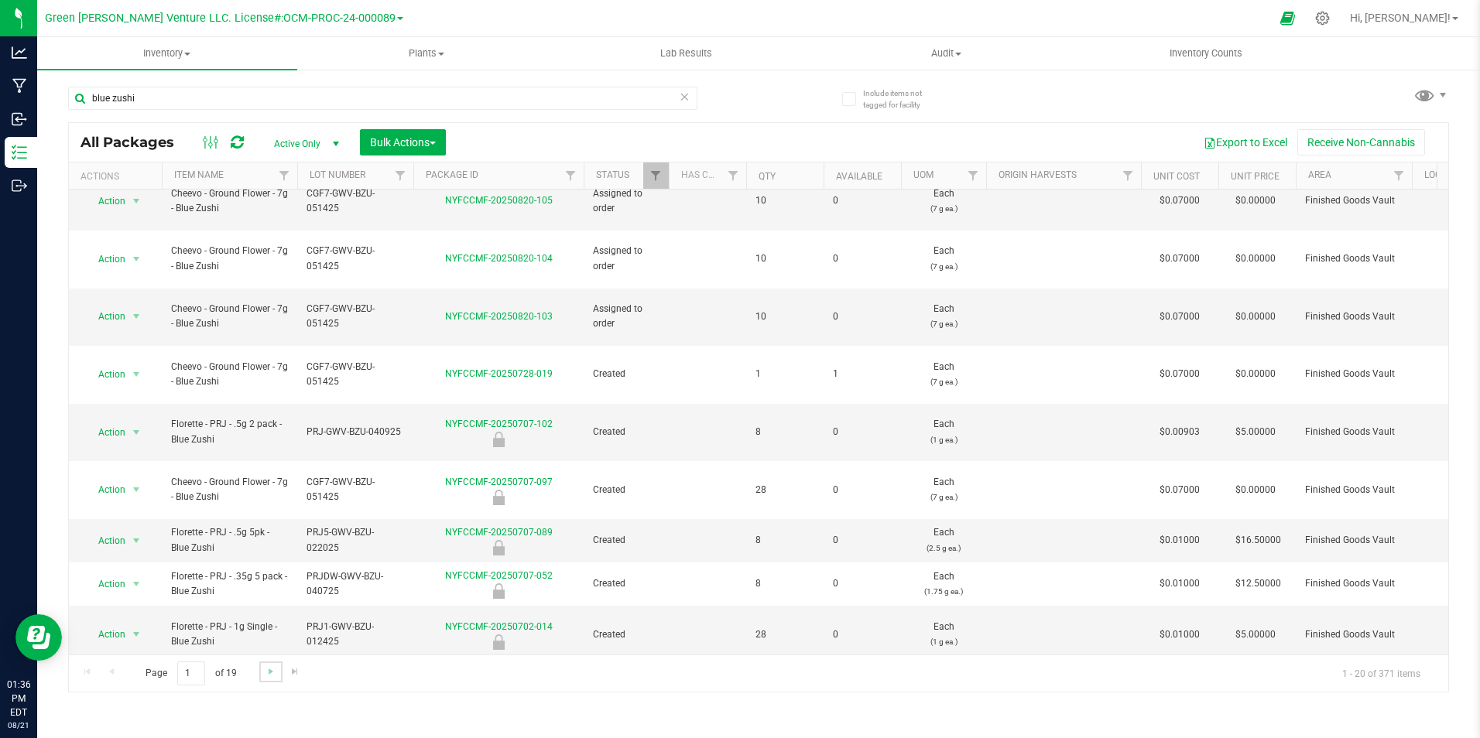
click at [276, 673] on link "Go to the next page" at bounding box center [270, 672] width 22 height 21
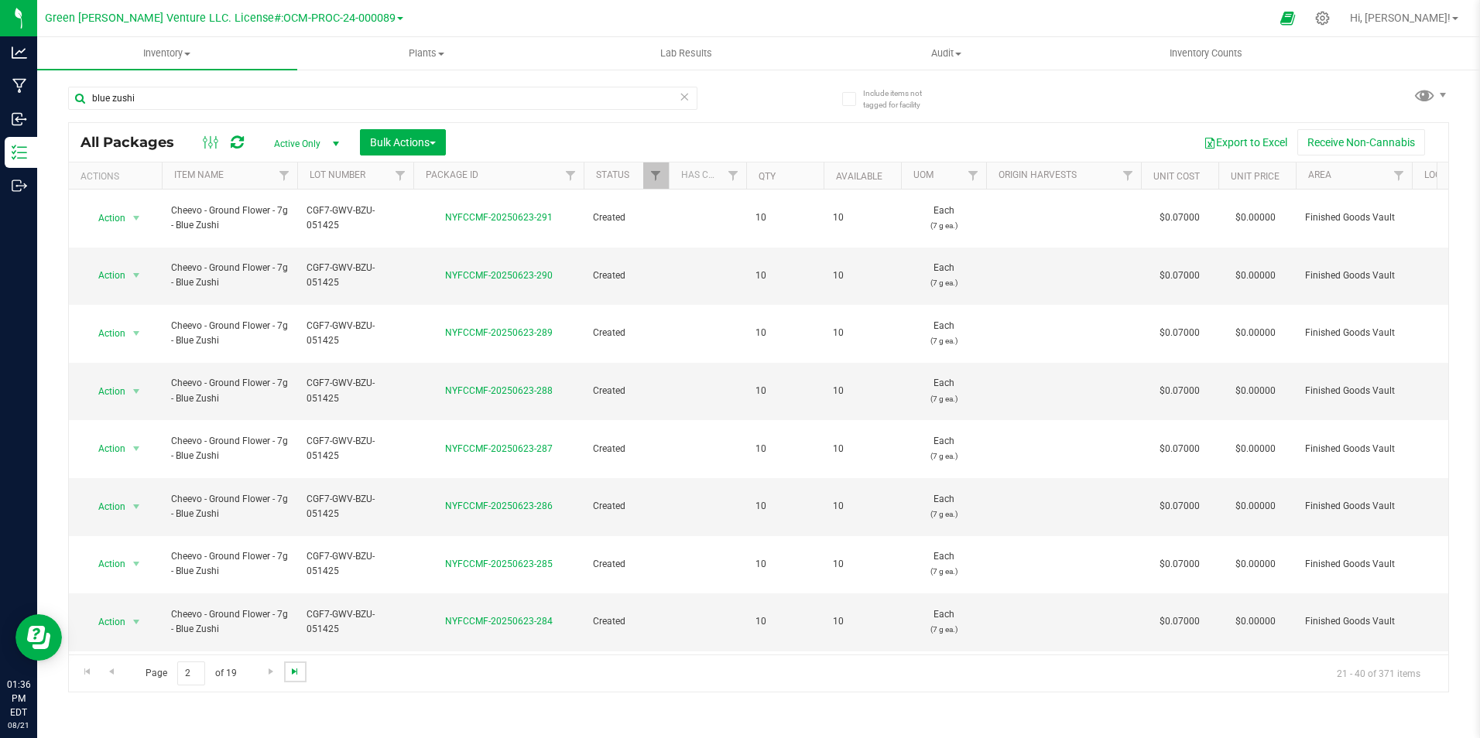
click at [293, 672] on span "Go to the last page" at bounding box center [295, 672] width 12 height 12
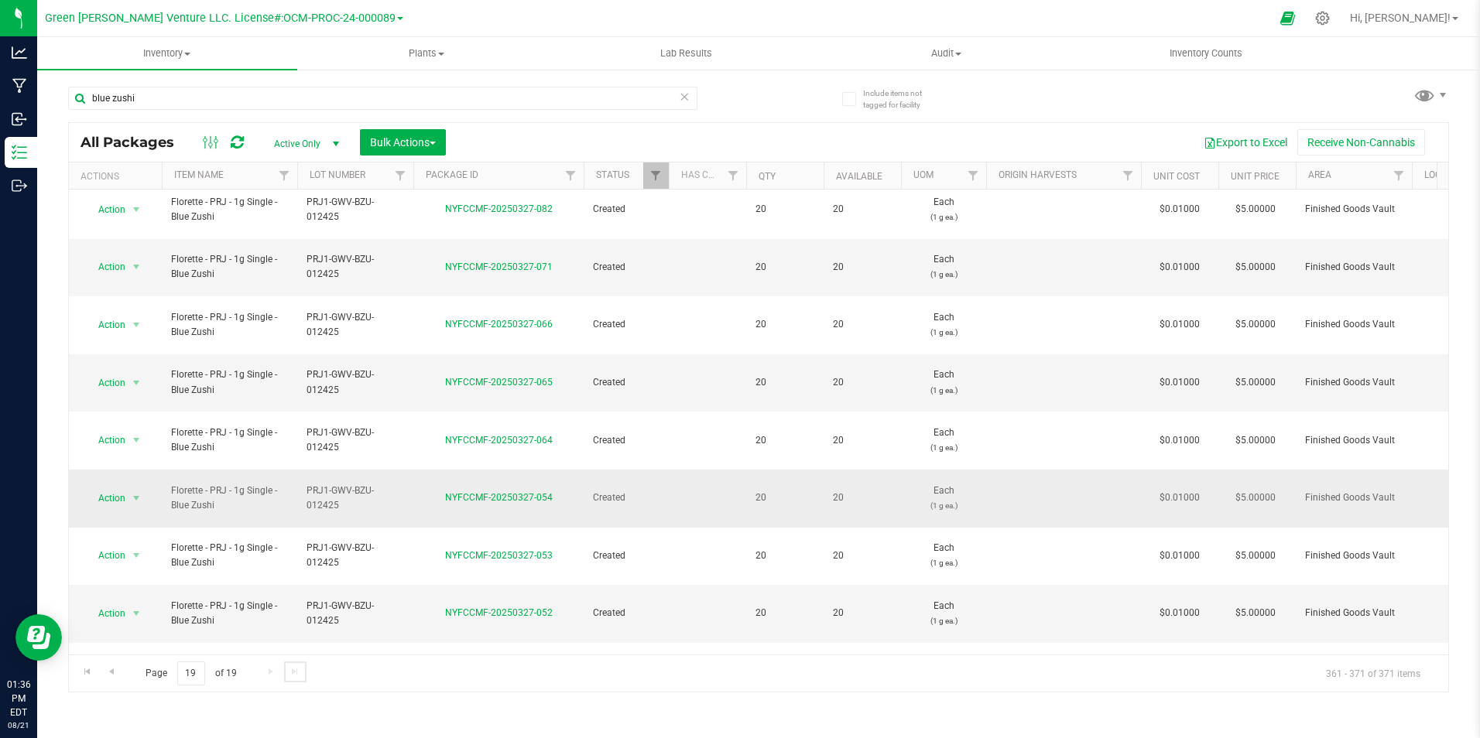
scroll to position [17, 0]
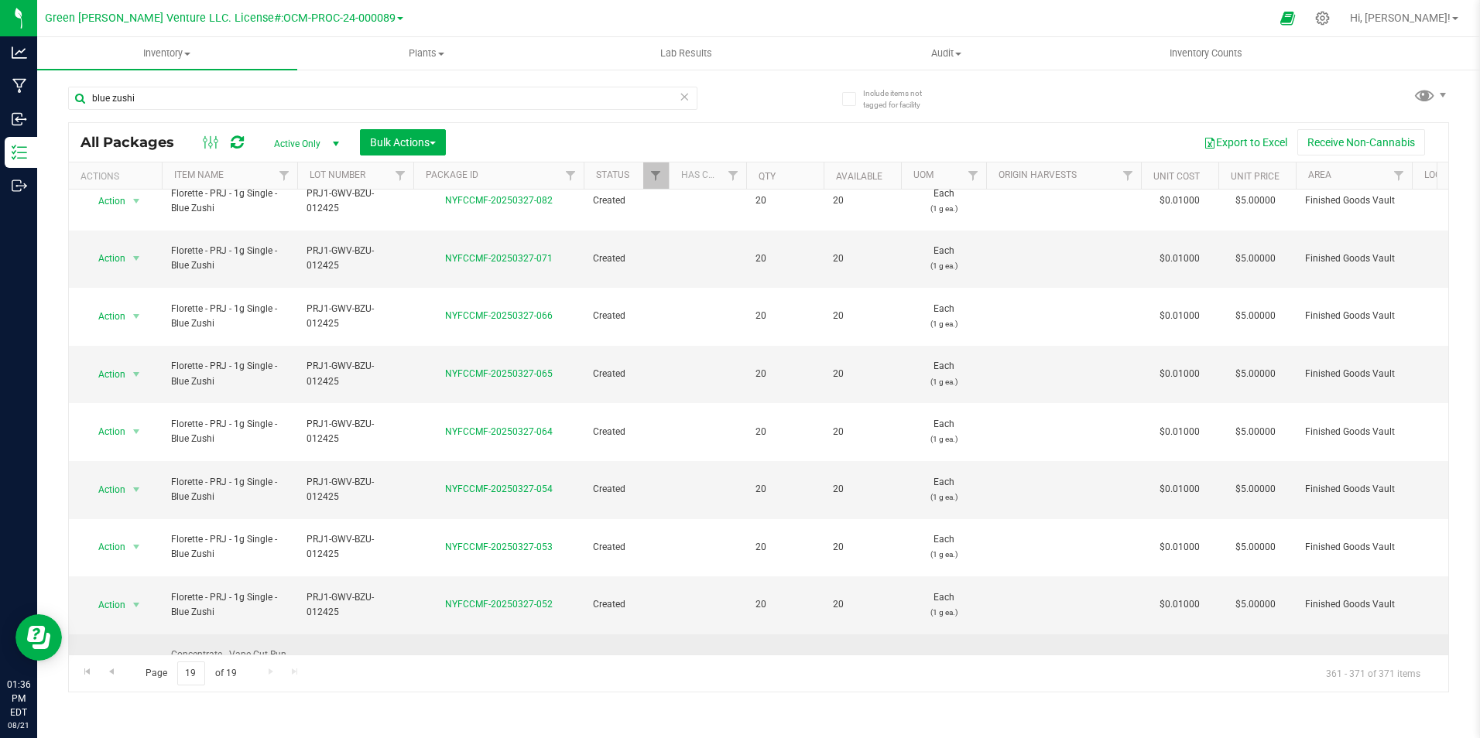
click at [111, 653] on span "Action" at bounding box center [105, 664] width 42 height 22
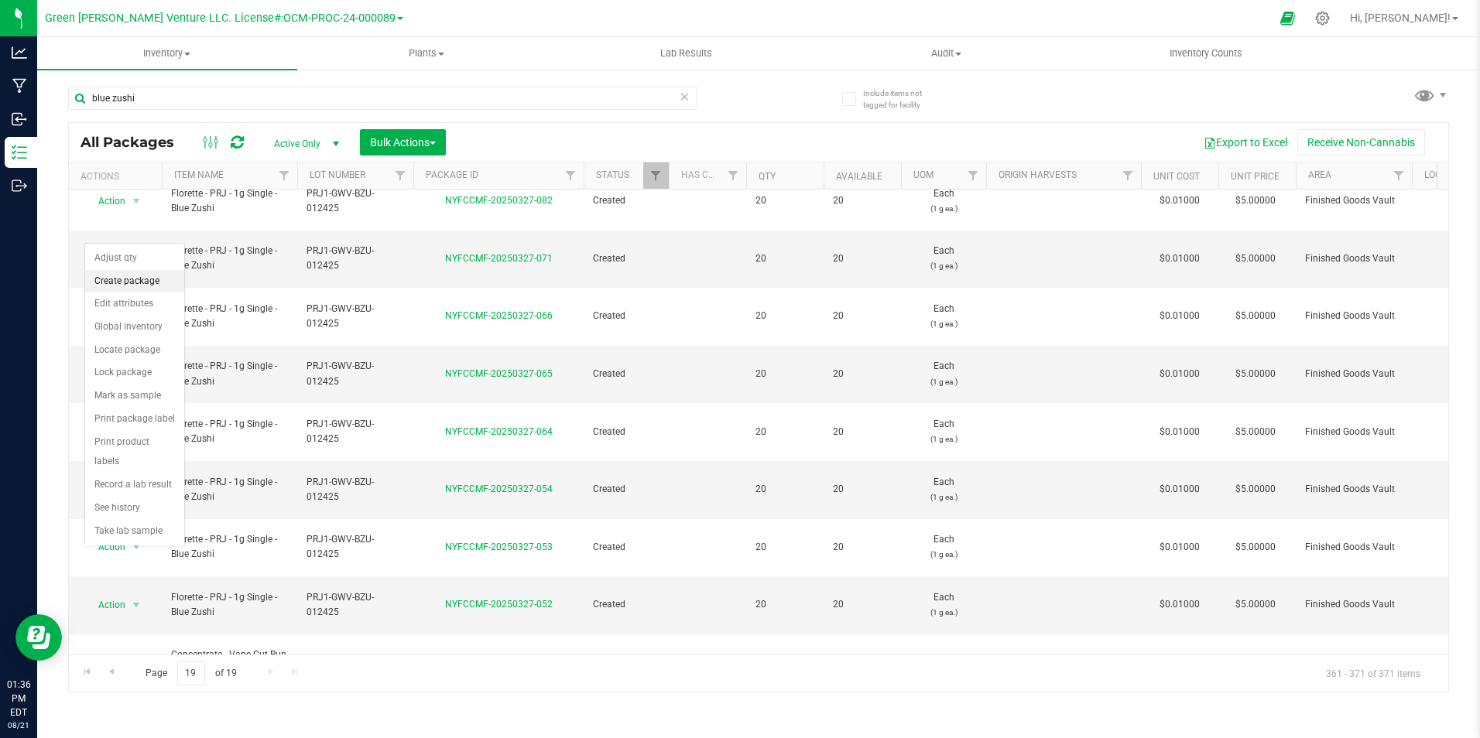
click at [154, 282] on li "Create package" at bounding box center [134, 281] width 99 height 23
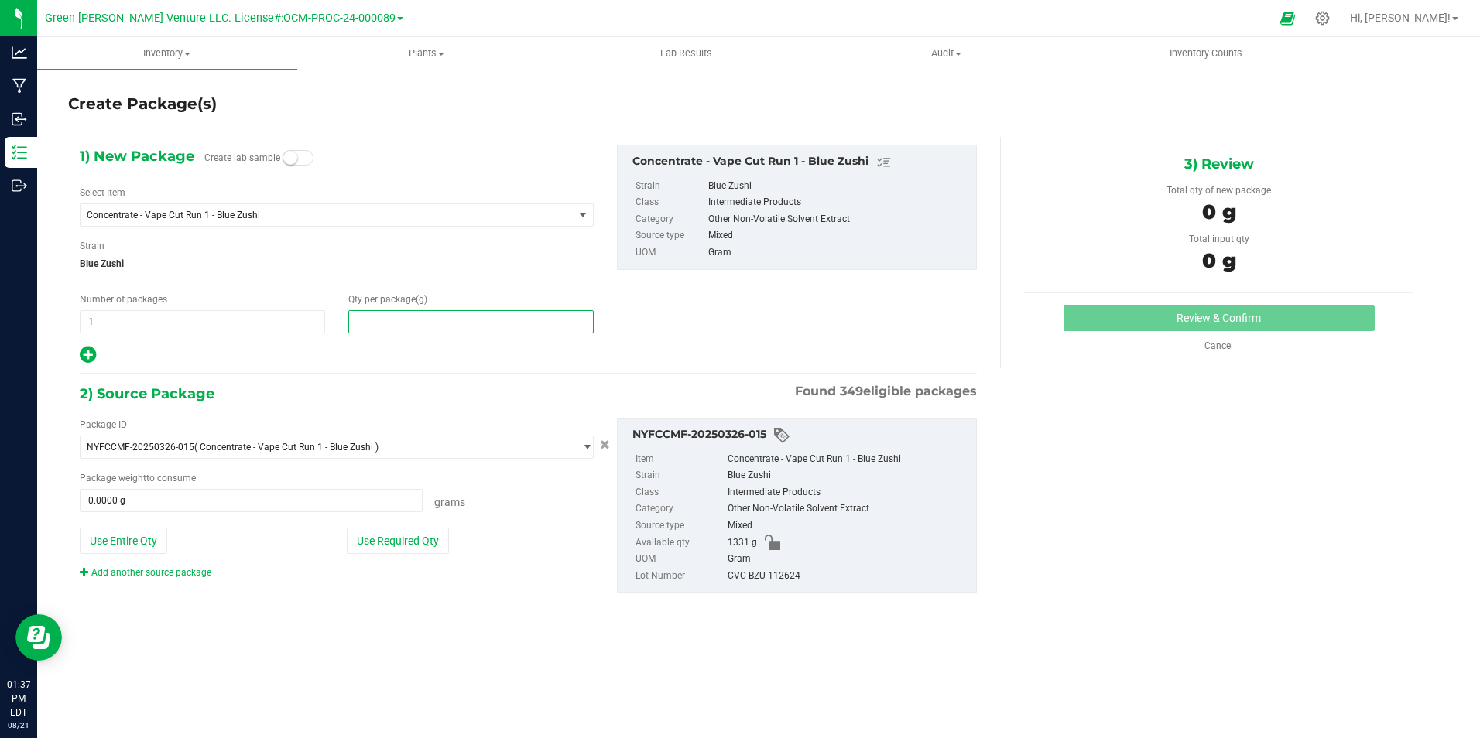
click at [439, 318] on span at bounding box center [470, 321] width 245 height 23
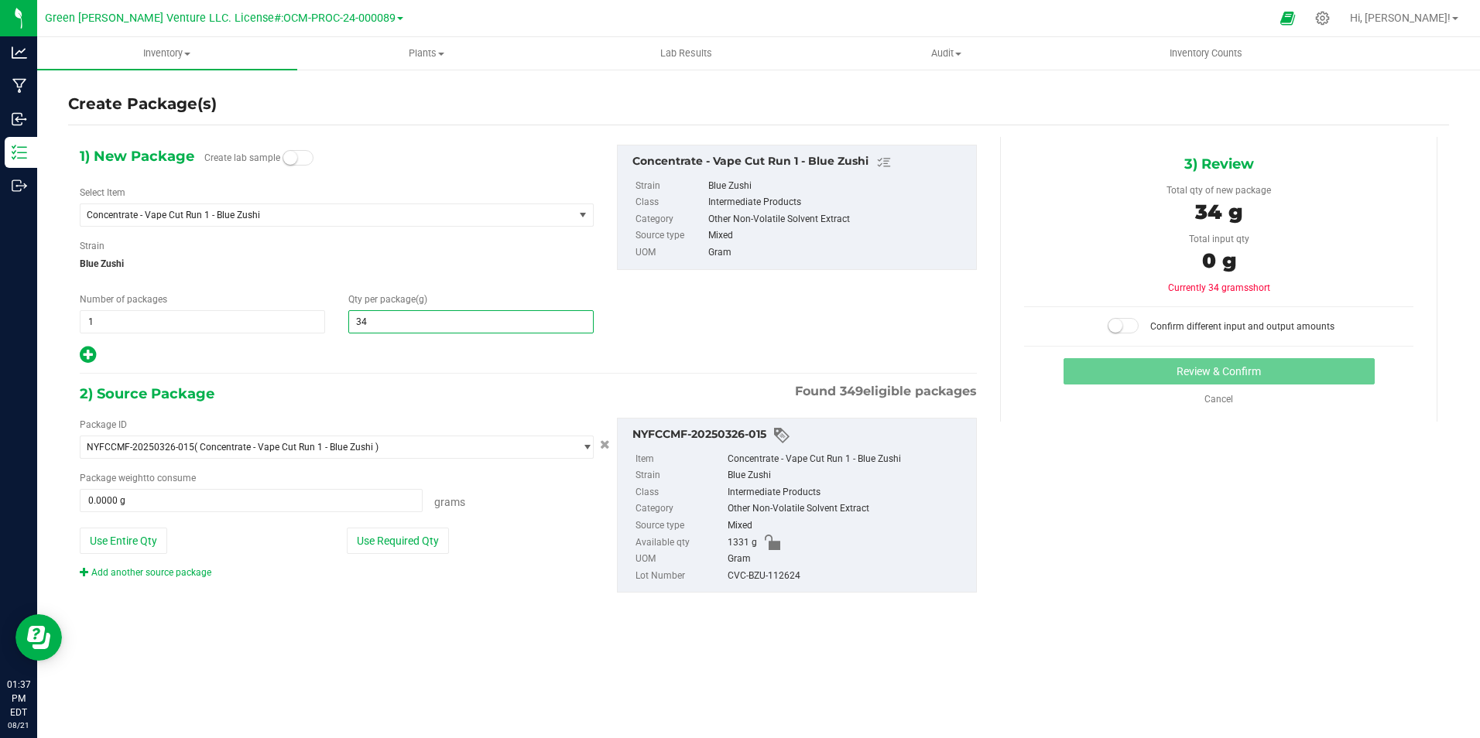
type input "347"
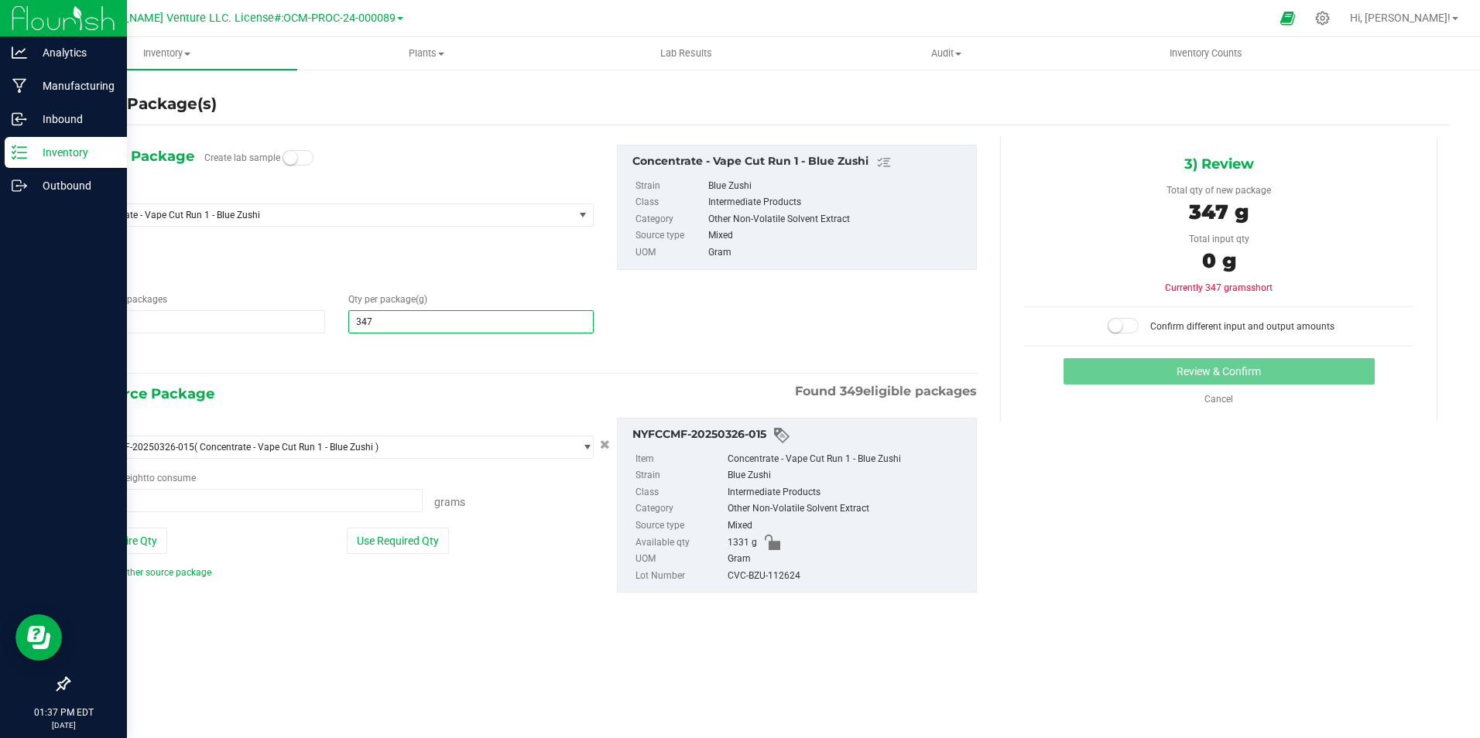
type input "347.0000"
click at [26, 158] on line at bounding box center [22, 158] width 9 height 0
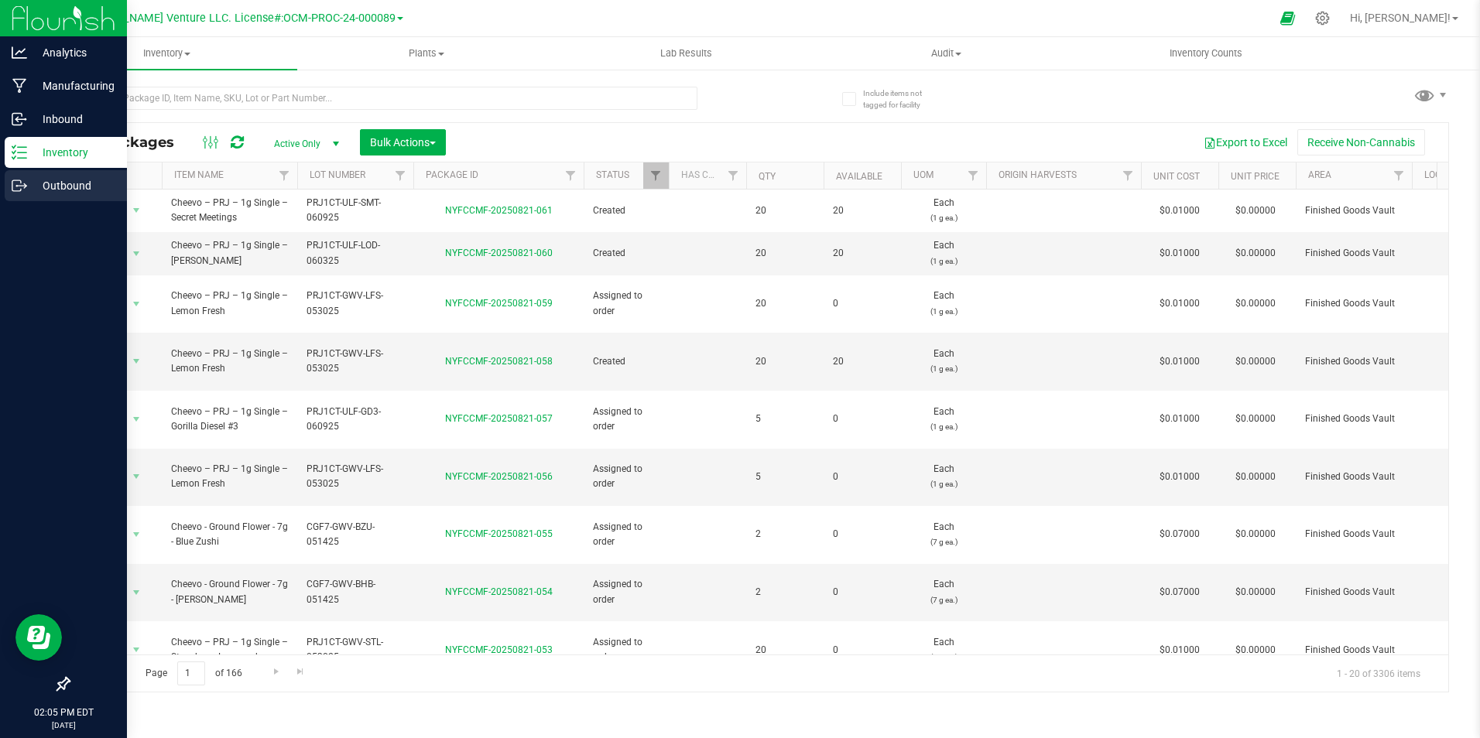
click at [28, 197] on div "Outbound" at bounding box center [66, 185] width 122 height 31
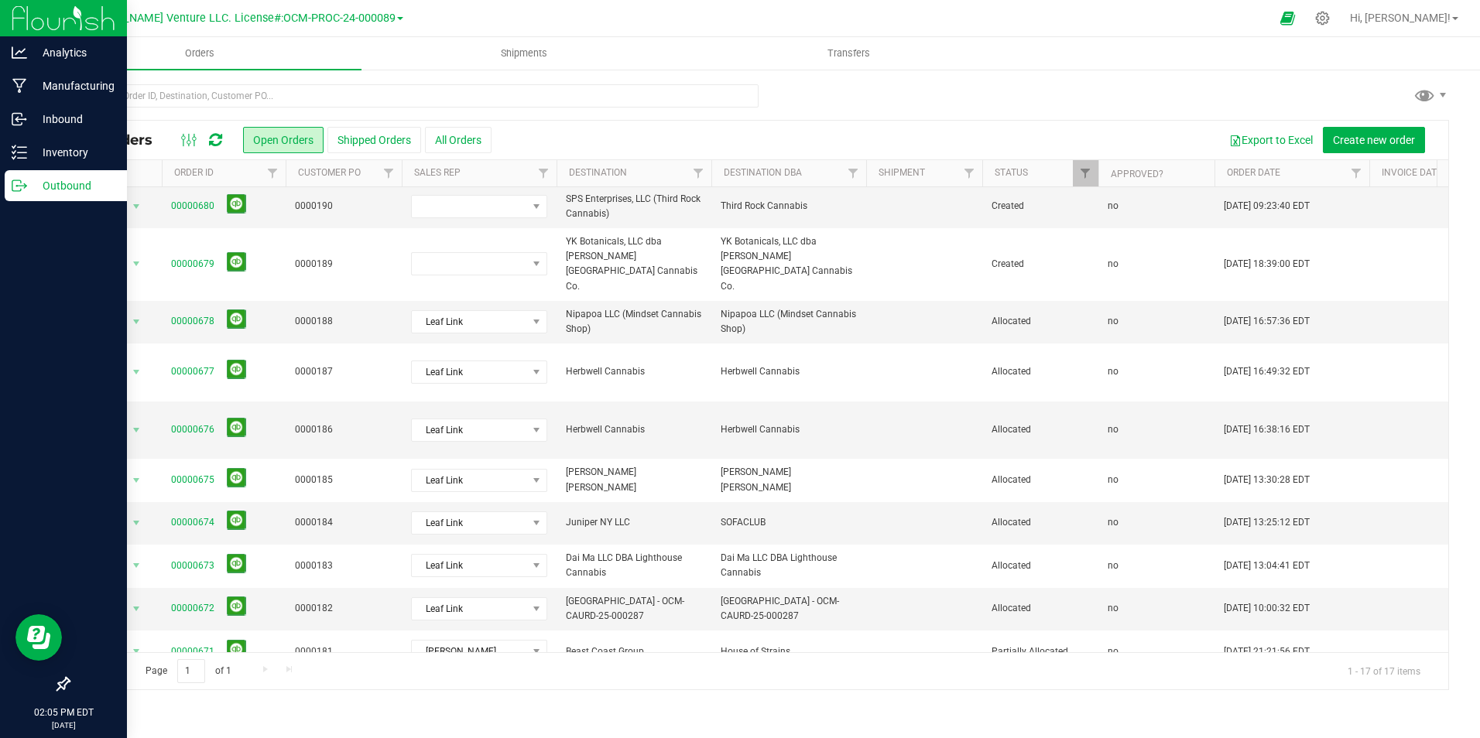
scroll to position [290, 0]
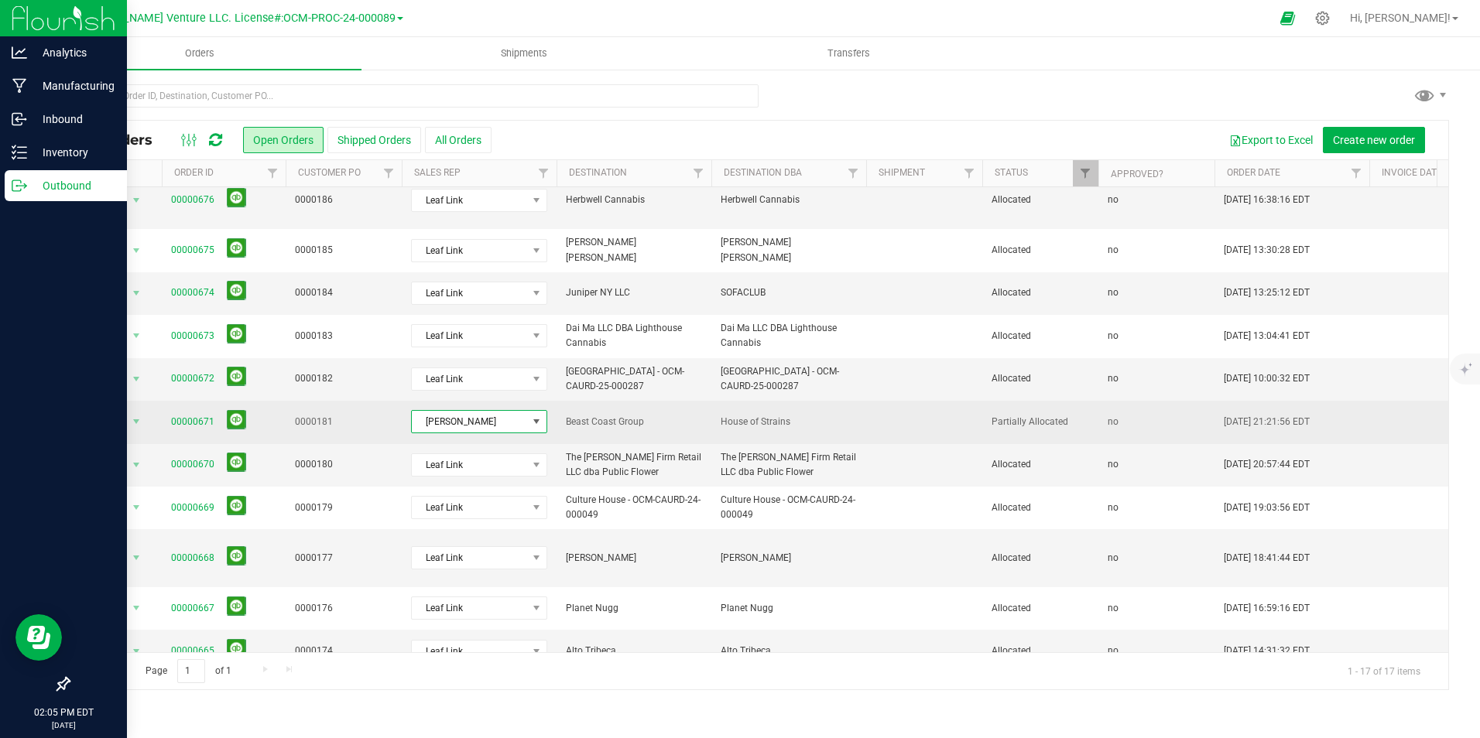
click at [511, 411] on span "[PERSON_NAME]" at bounding box center [469, 422] width 115 height 22
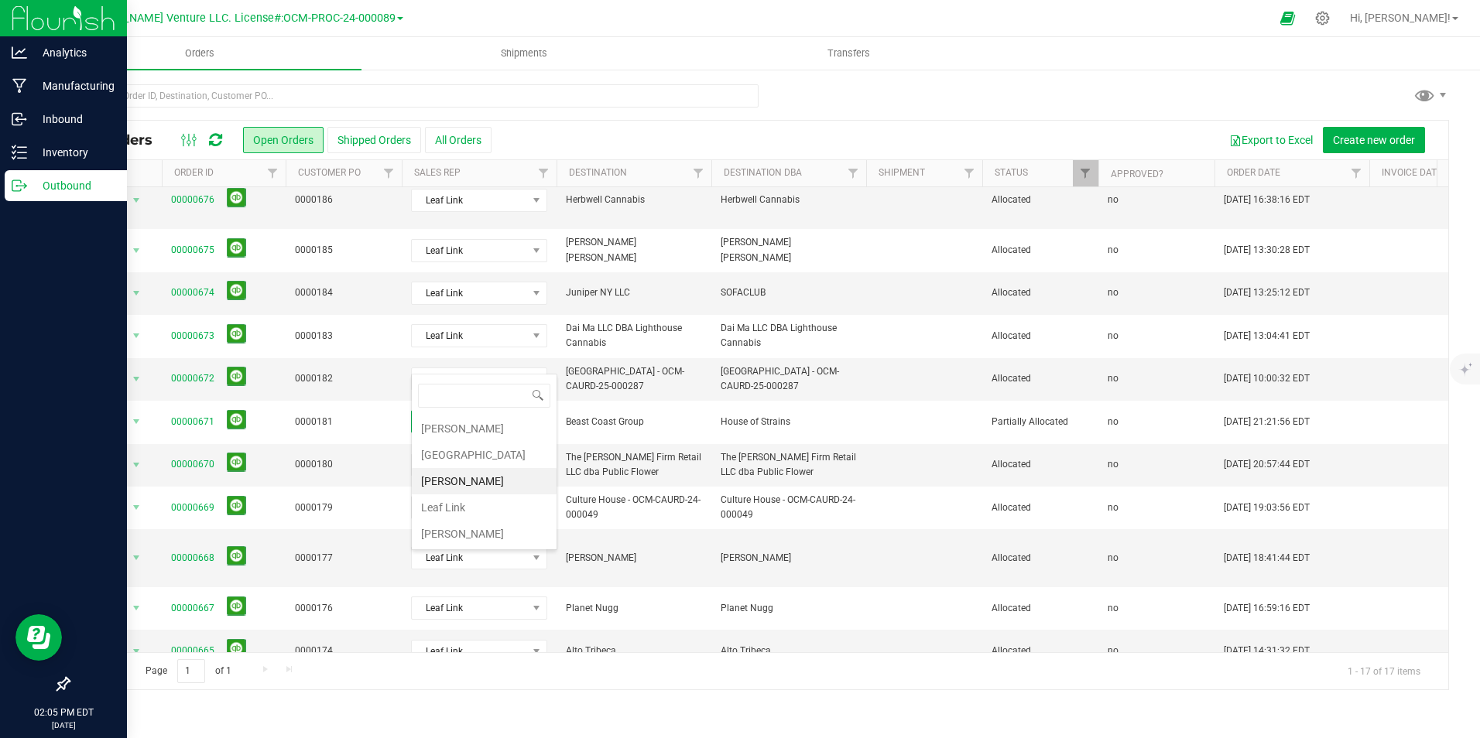
scroll to position [23, 136]
click at [481, 513] on li "Leaf Link" at bounding box center [484, 508] width 145 height 26
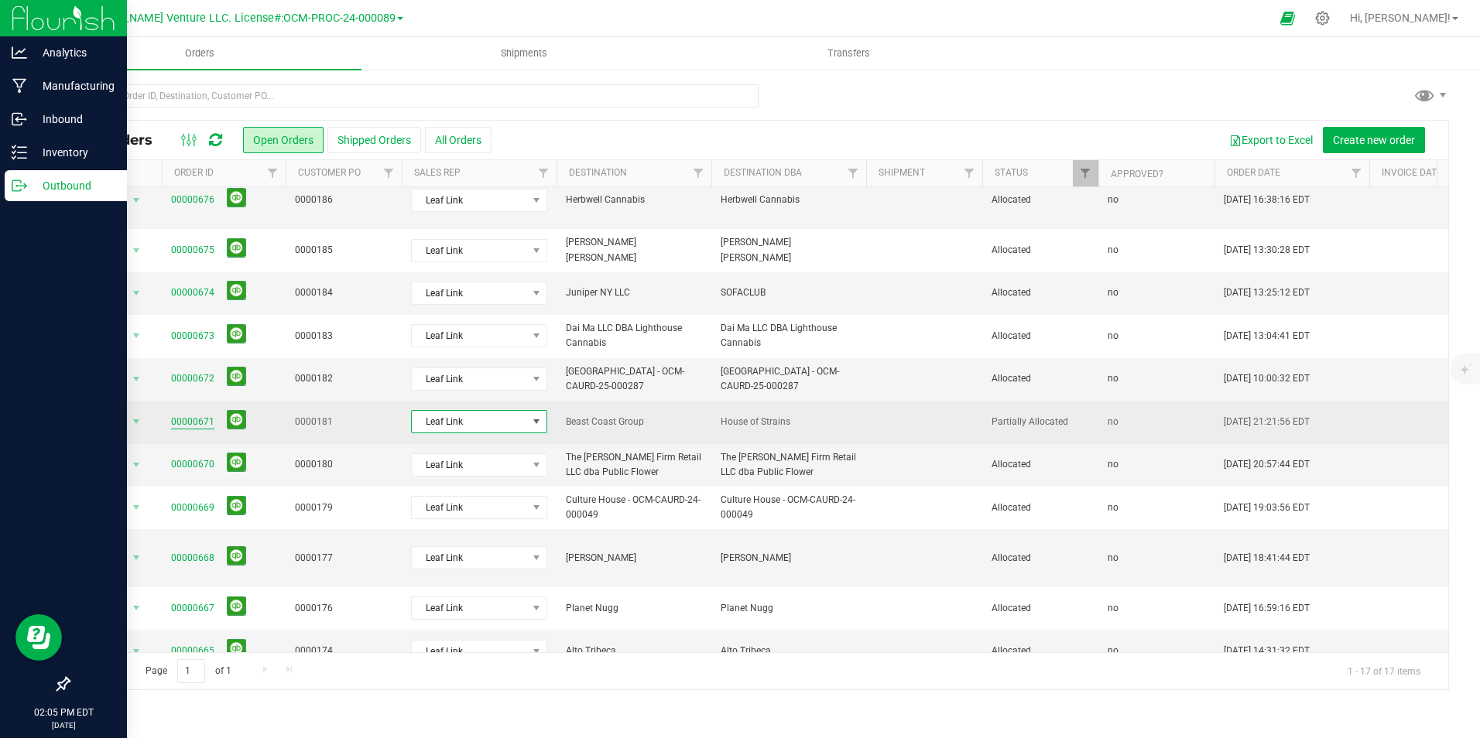
click at [188, 415] on link "00000671" at bounding box center [192, 422] width 43 height 15
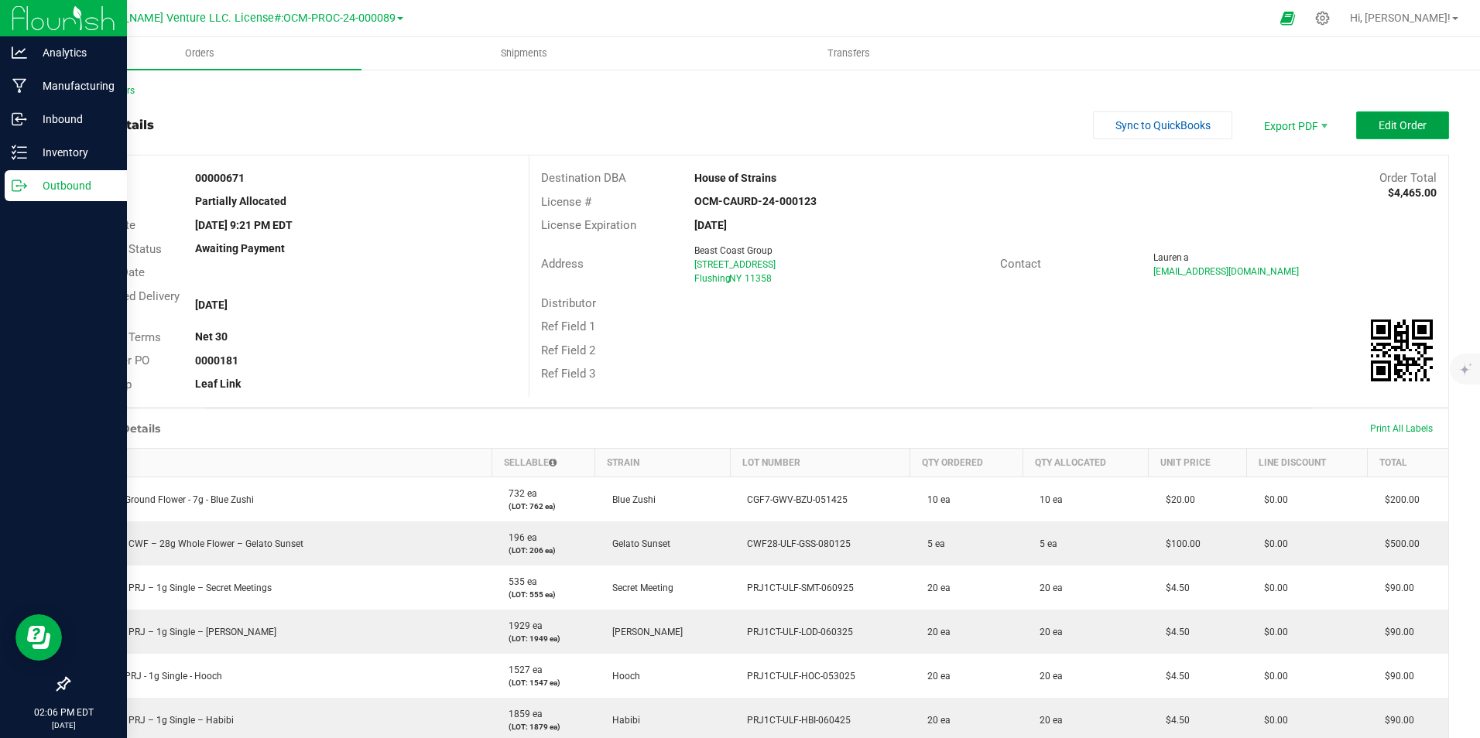
click at [1374, 135] on button "Edit Order" at bounding box center [1402, 125] width 93 height 28
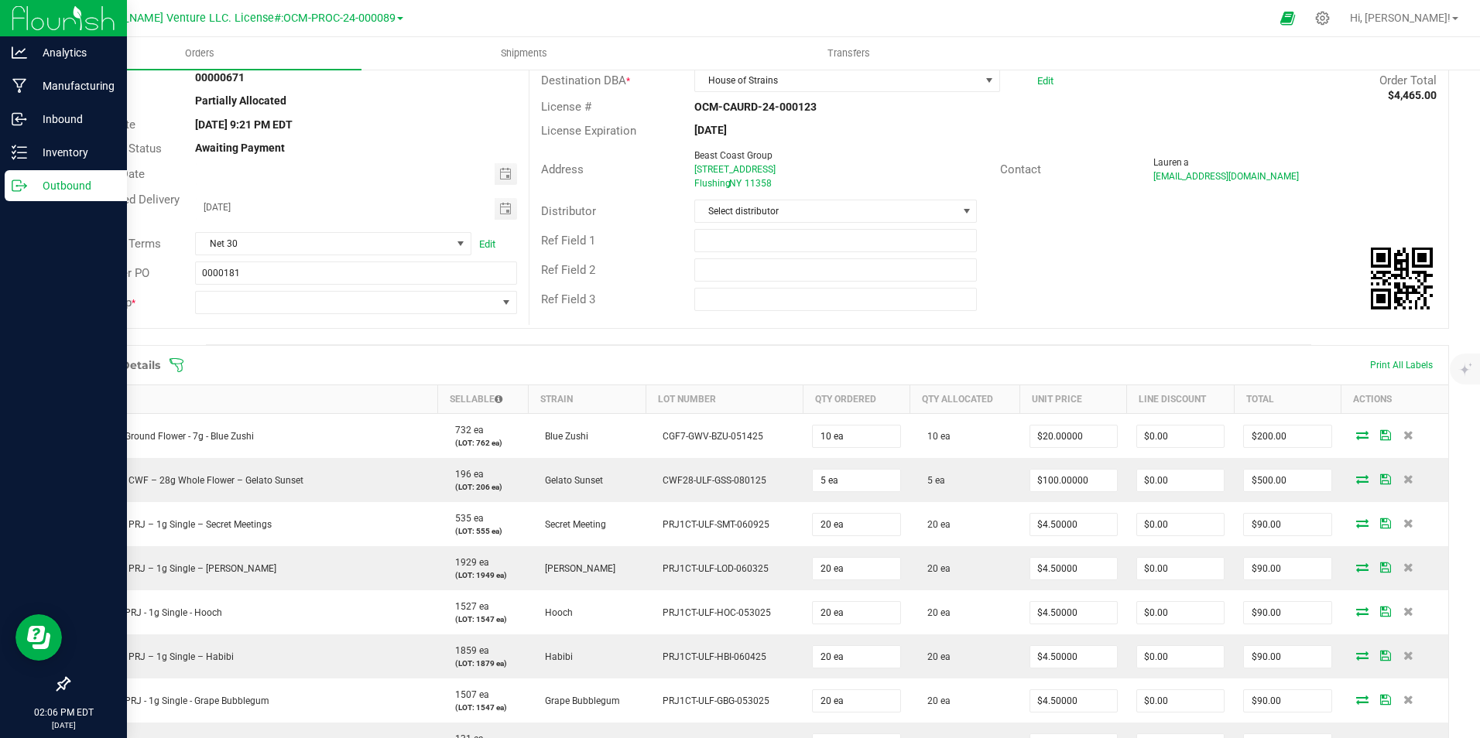
scroll to position [77, 0]
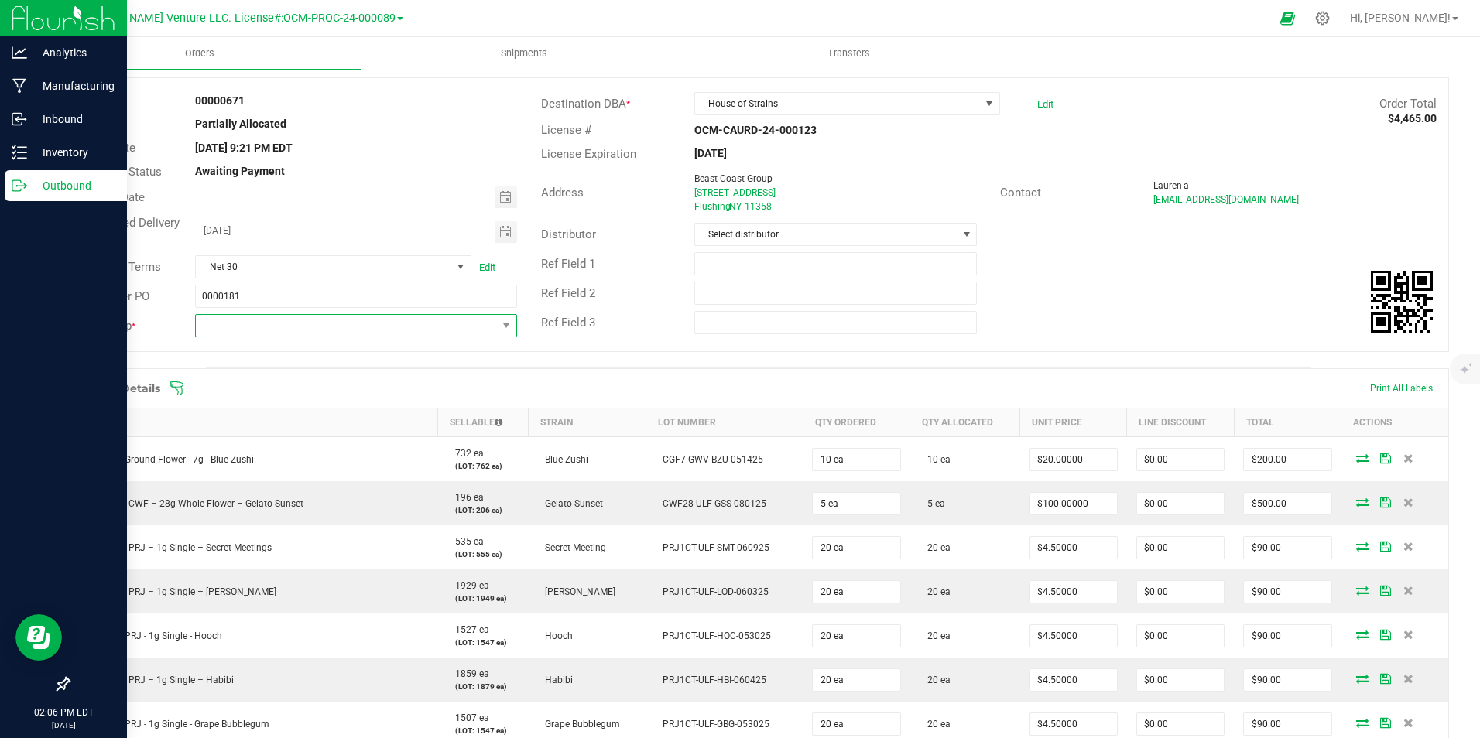
click at [382, 331] on span "NO DATA FOUND" at bounding box center [346, 326] width 300 height 22
click at [582, 369] on div "Order Details Print All Labels" at bounding box center [758, 388] width 1379 height 39
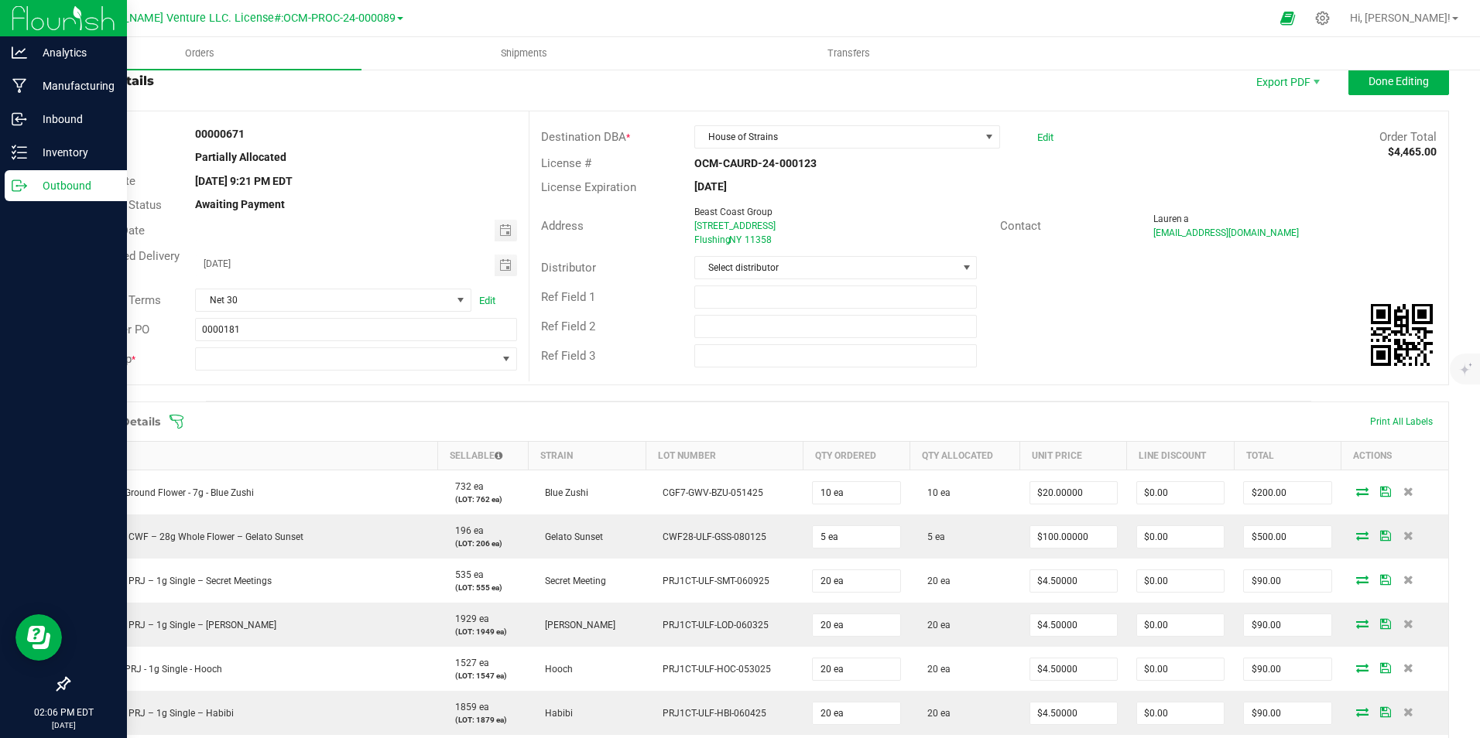
scroll to position [0, 0]
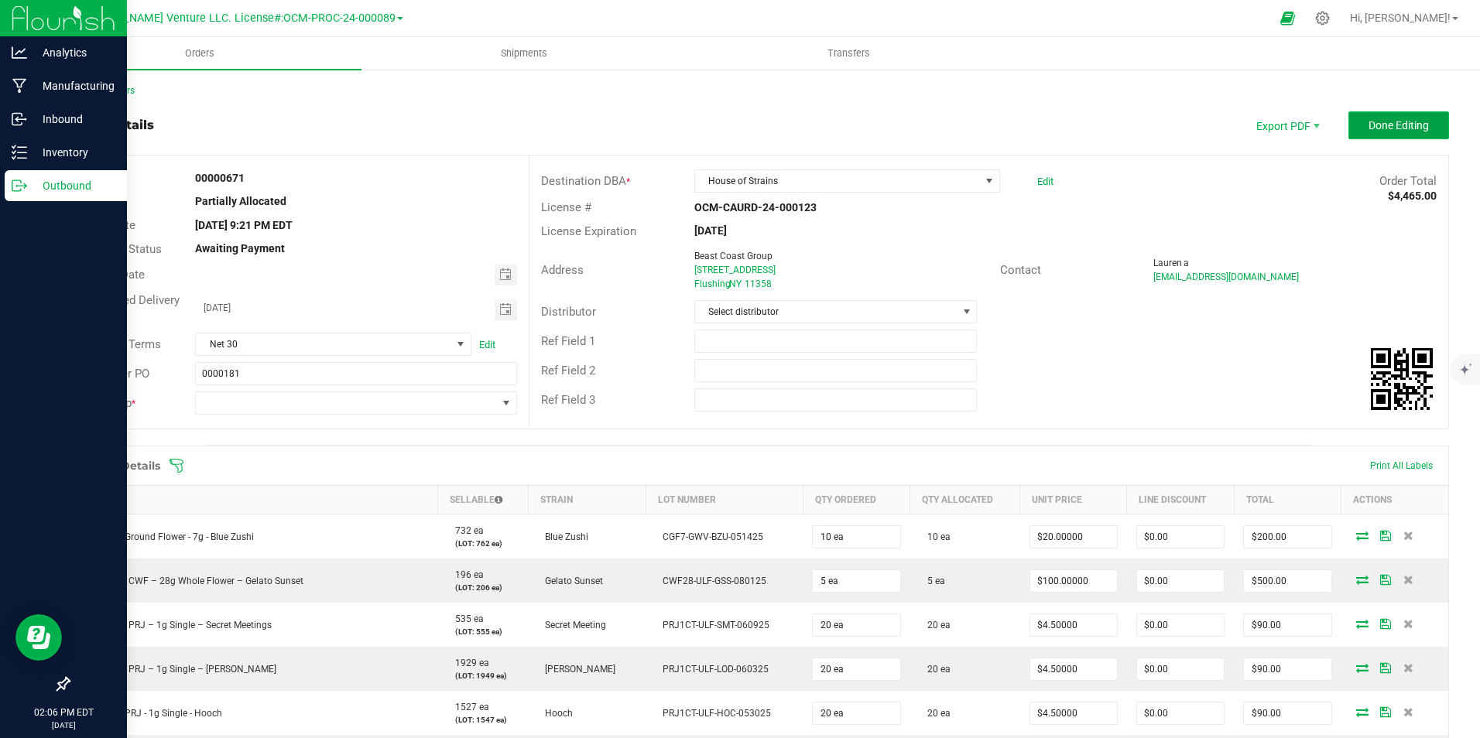
click at [1409, 138] on button "Done Editing" at bounding box center [1398, 125] width 101 height 28
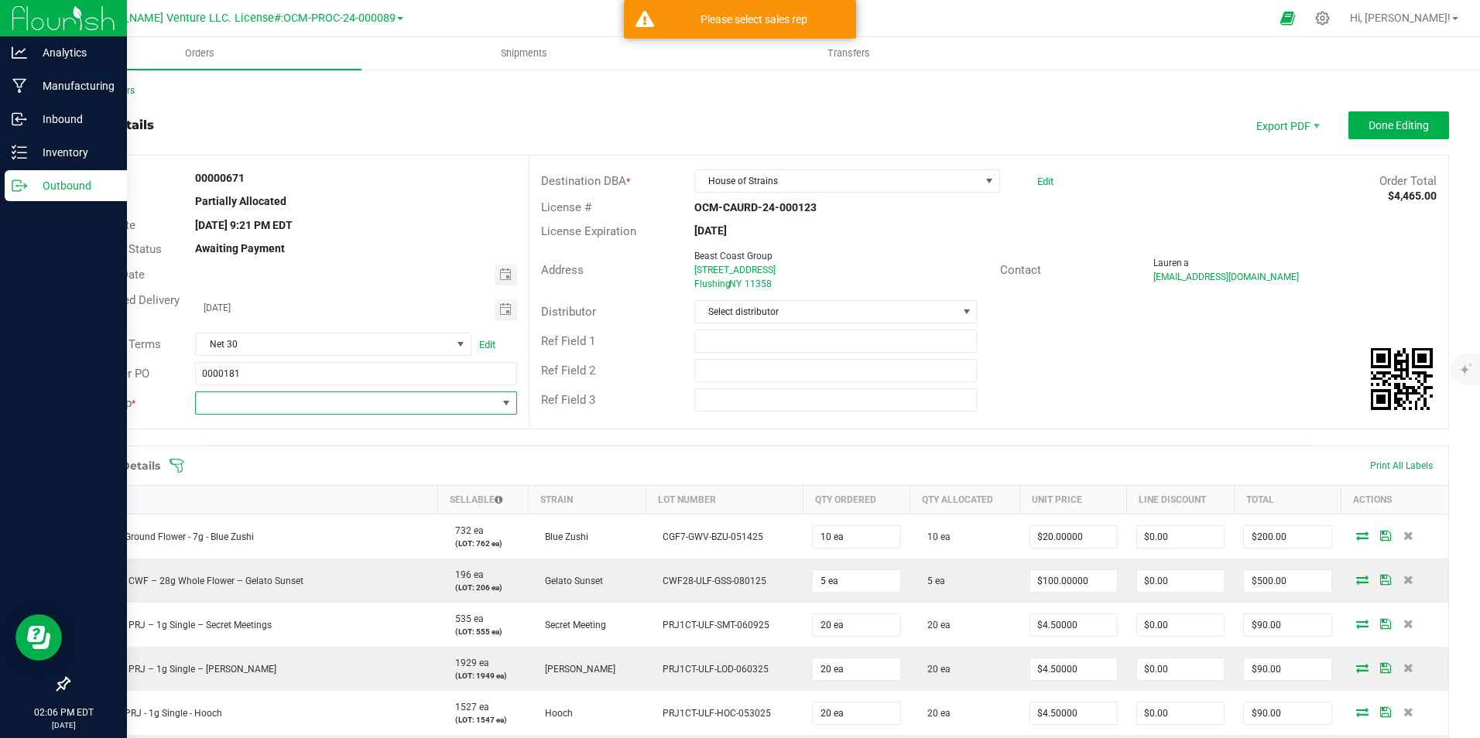
click at [421, 412] on span "NO DATA FOUND" at bounding box center [346, 403] width 300 height 22
click at [908, 450] on div "Order Details Print All Labels" at bounding box center [758, 466] width 1379 height 39
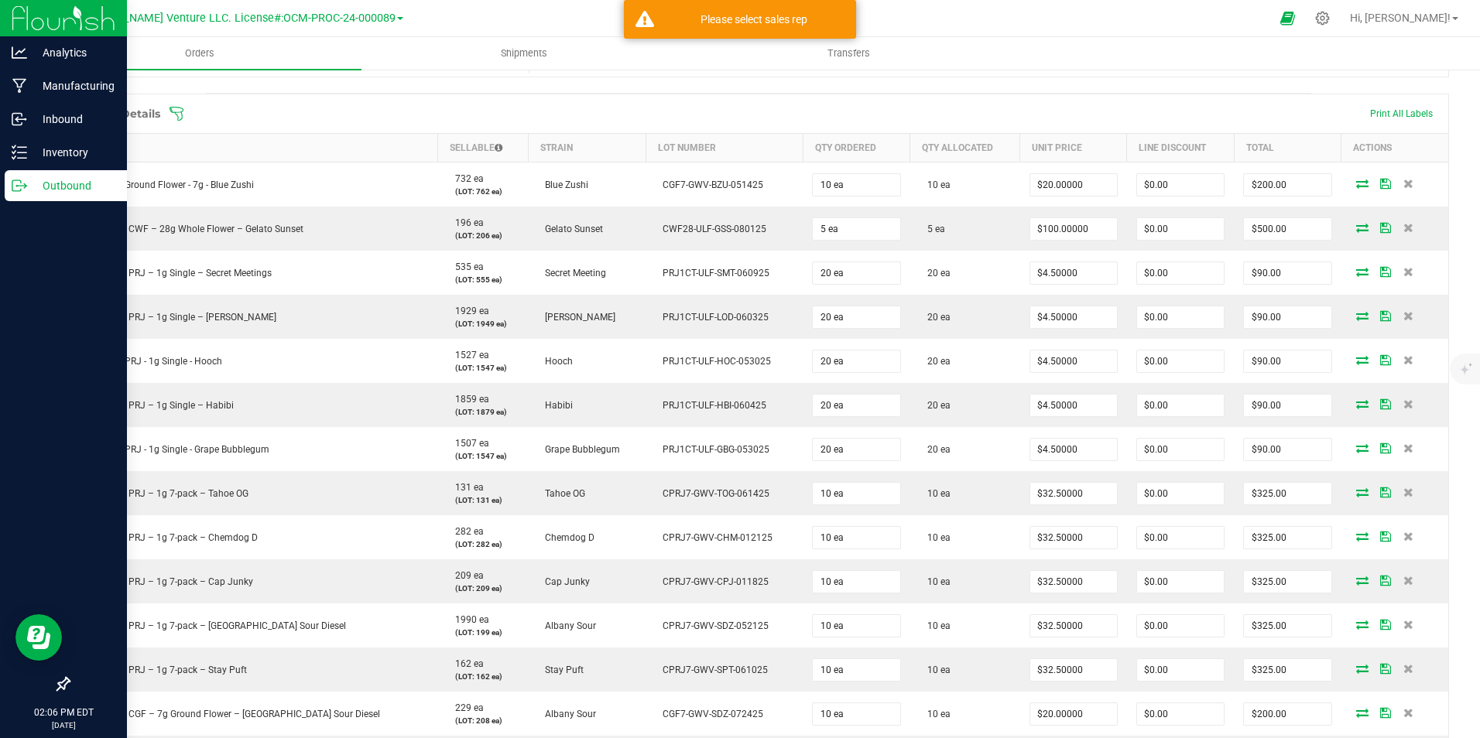
scroll to position [387, 0]
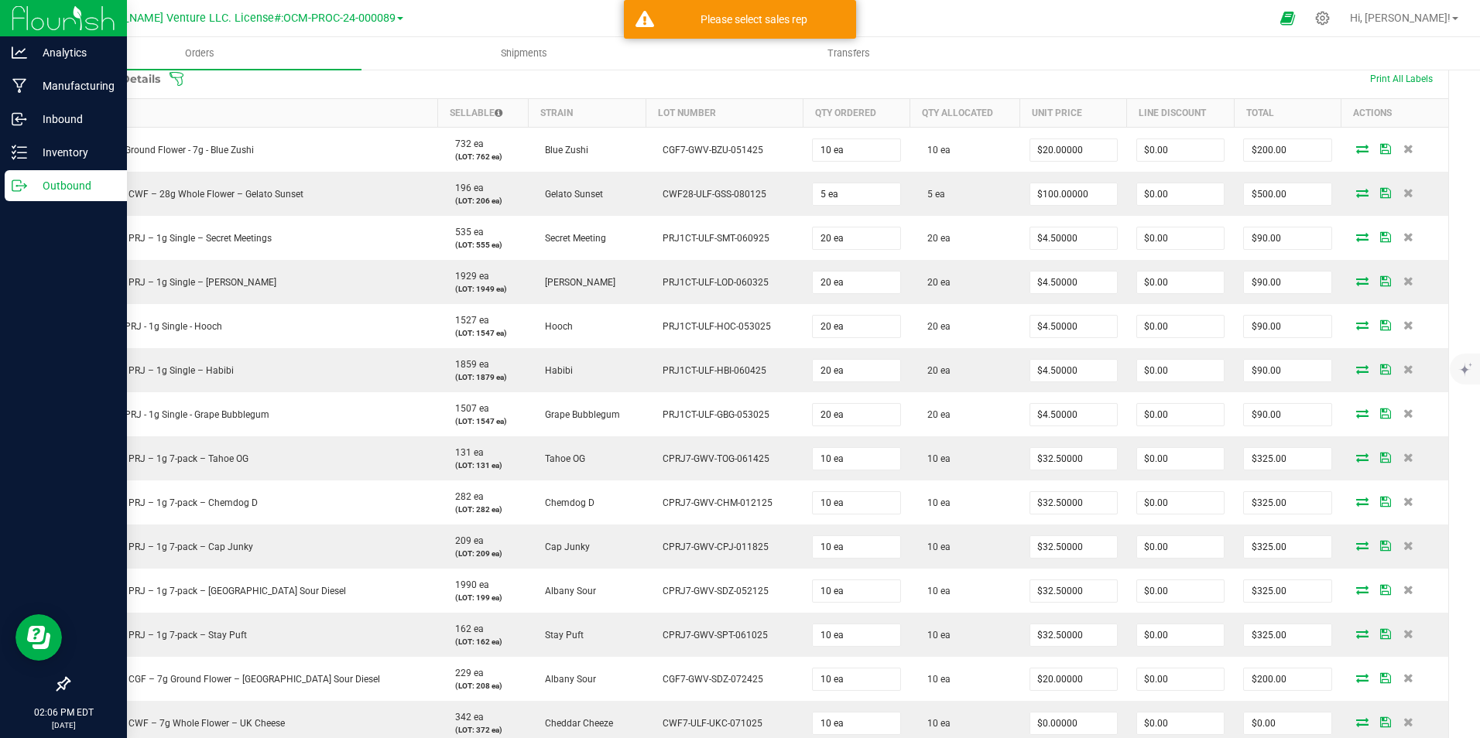
drag, startPoint x: 1283, startPoint y: 409, endPoint x: 1461, endPoint y: 334, distance: 193.5
click at [1461, 334] on div "Back to Orders Order details Export PDF Done Editing Order # 00000671 Status Pa…" at bounding box center [758, 563] width 1443 height 1764
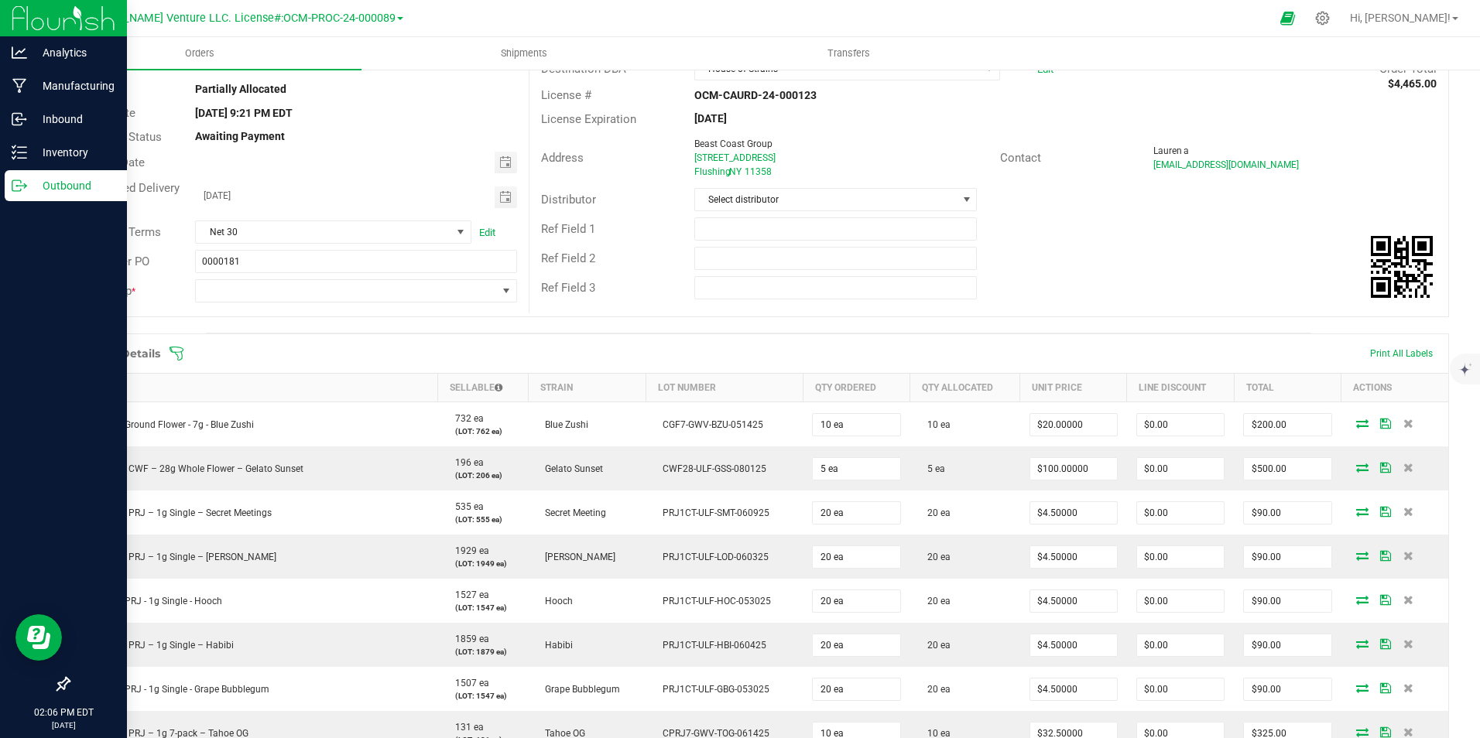
scroll to position [0, 0]
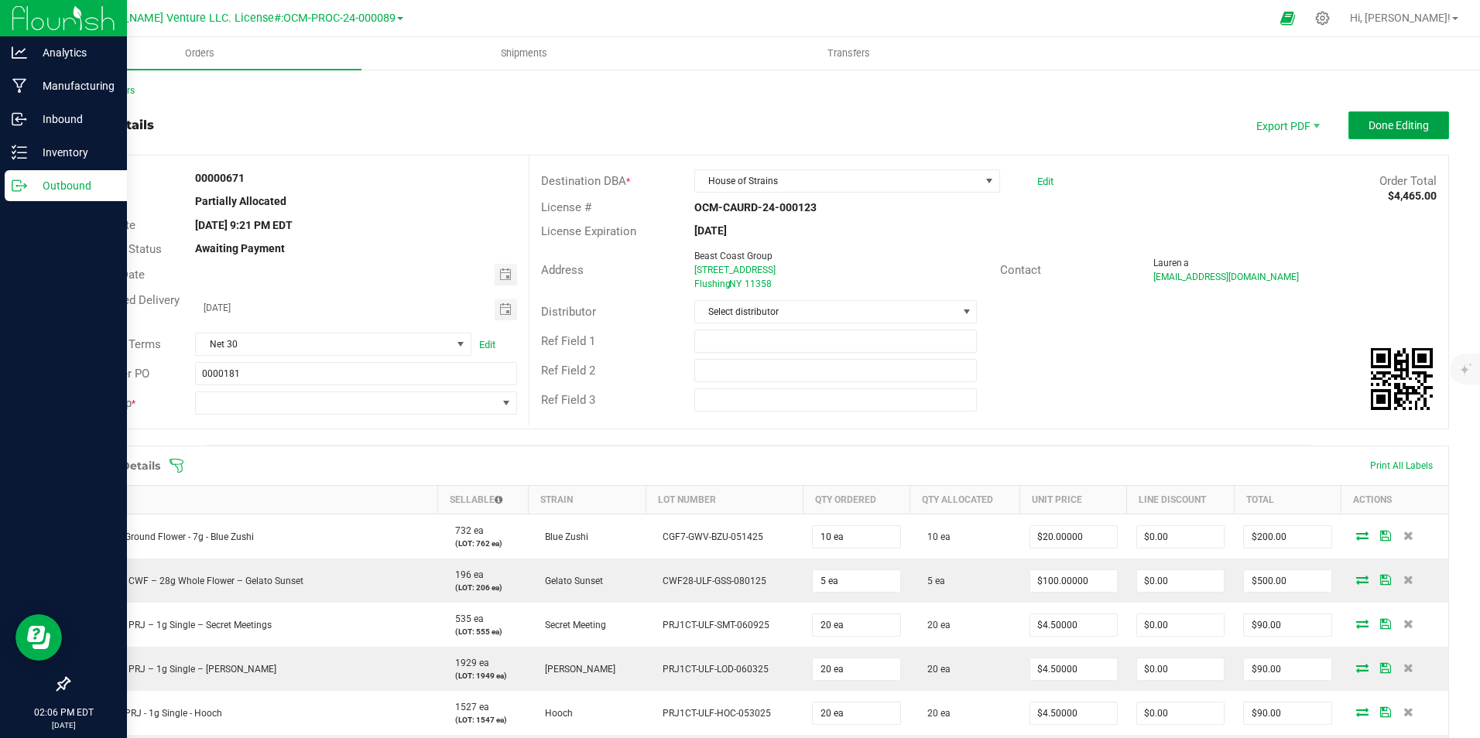
click at [1410, 132] on button "Done Editing" at bounding box center [1398, 125] width 101 height 28
click at [128, 91] on link "Back to Orders" at bounding box center [101, 90] width 67 height 11
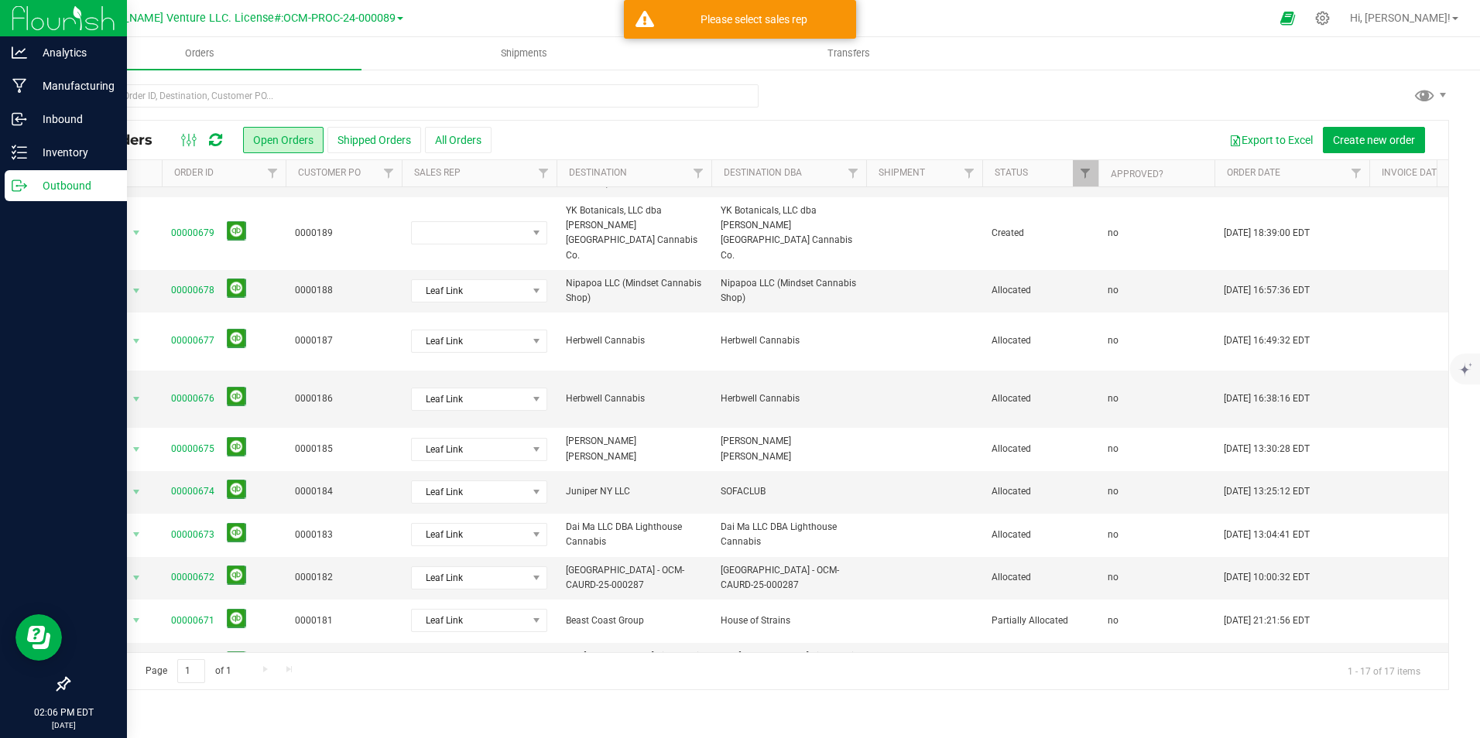
scroll to position [290, 0]
